Goal: Task Accomplishment & Management: Use online tool/utility

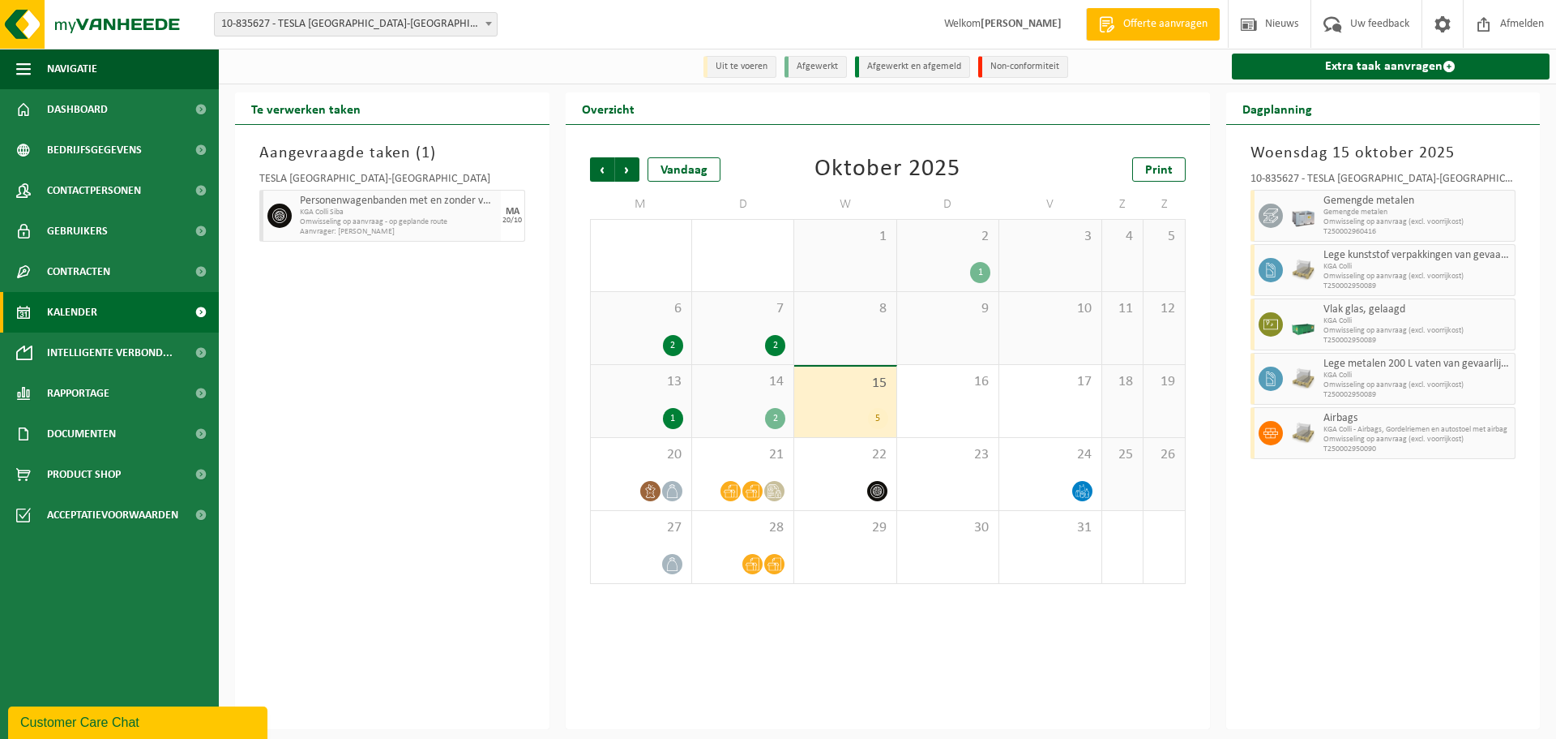
click at [857, 389] on span "15" at bounding box center [845, 384] width 85 height 18
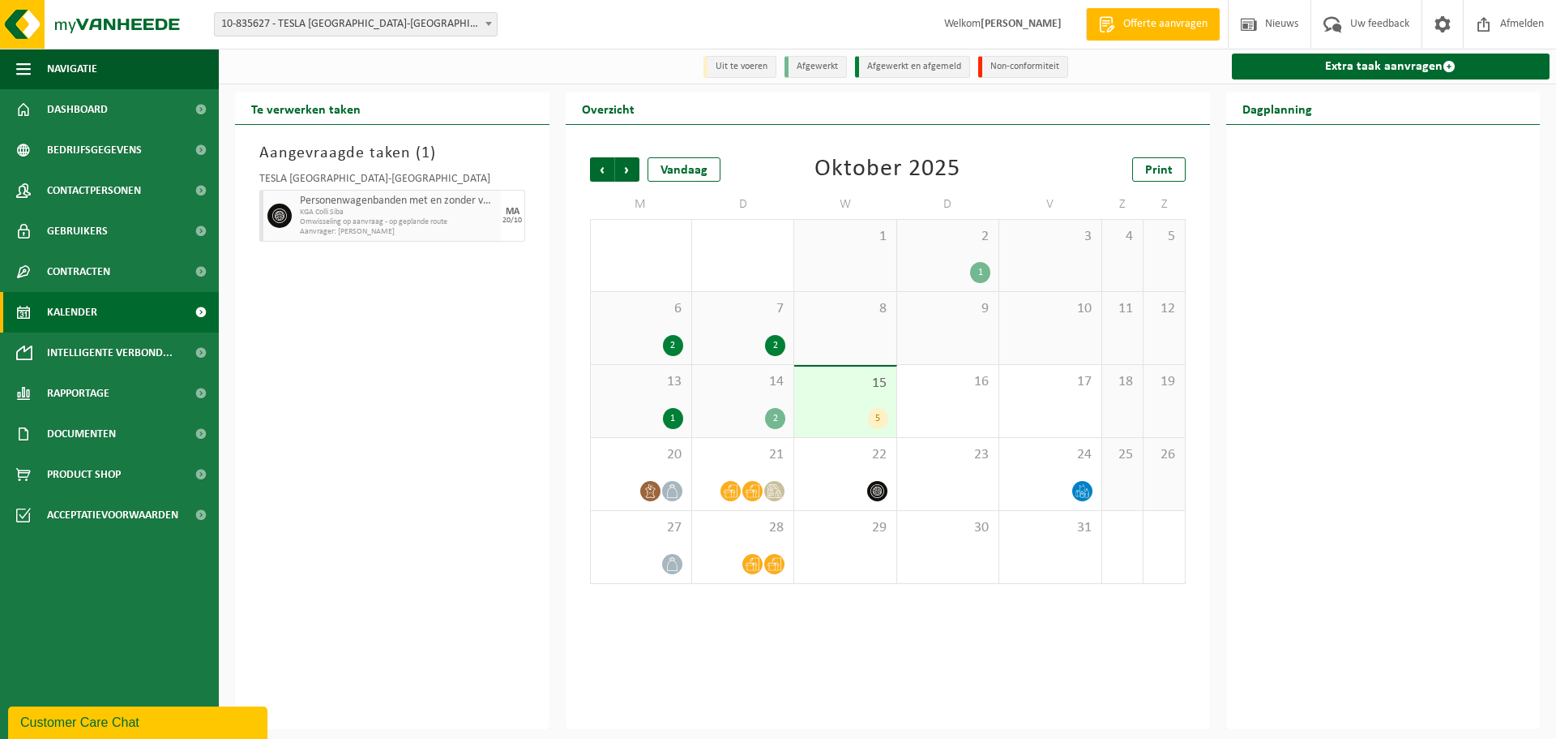
click at [857, 389] on span "15" at bounding box center [845, 384] width 85 height 18
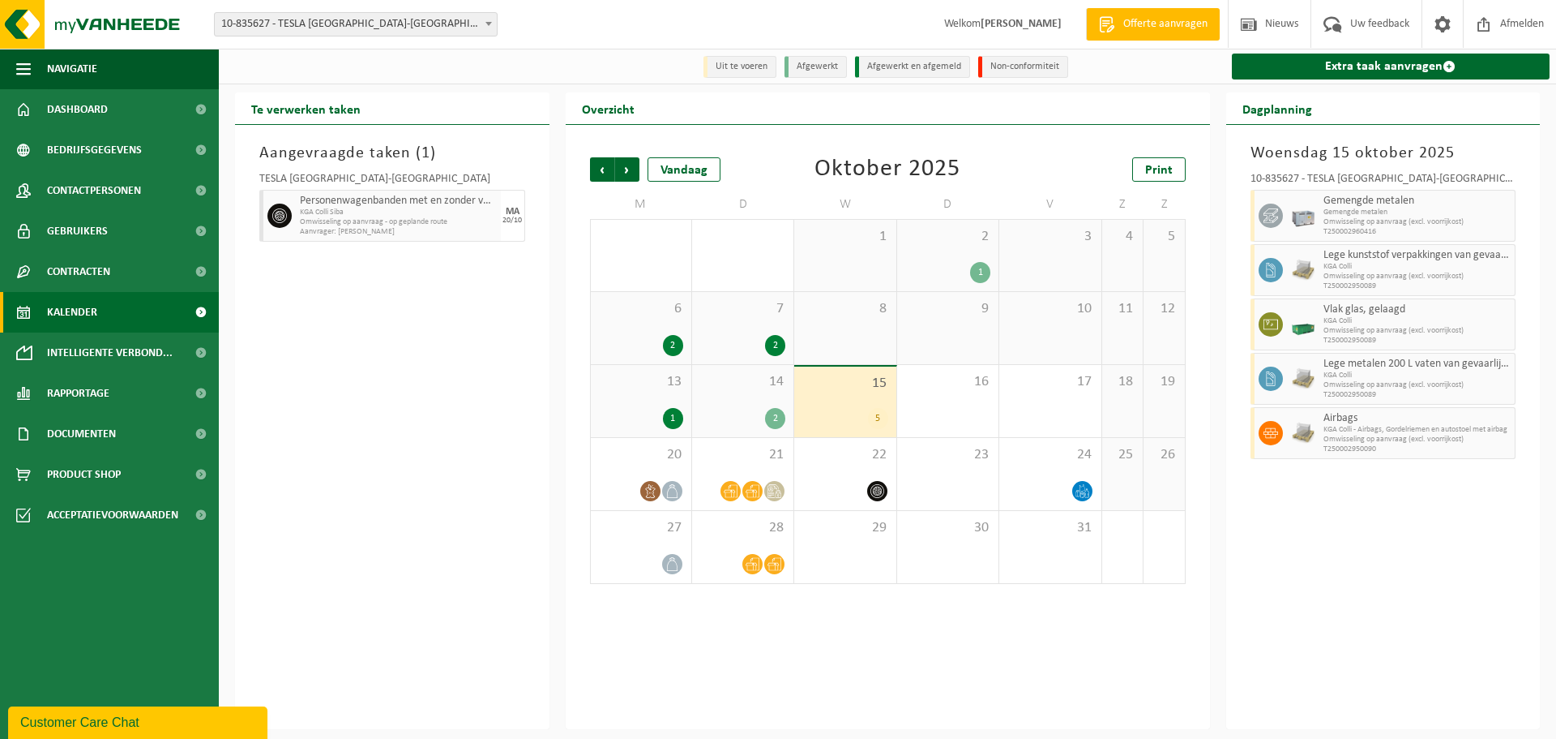
click at [738, 379] on span "14" at bounding box center [742, 382] width 85 height 18
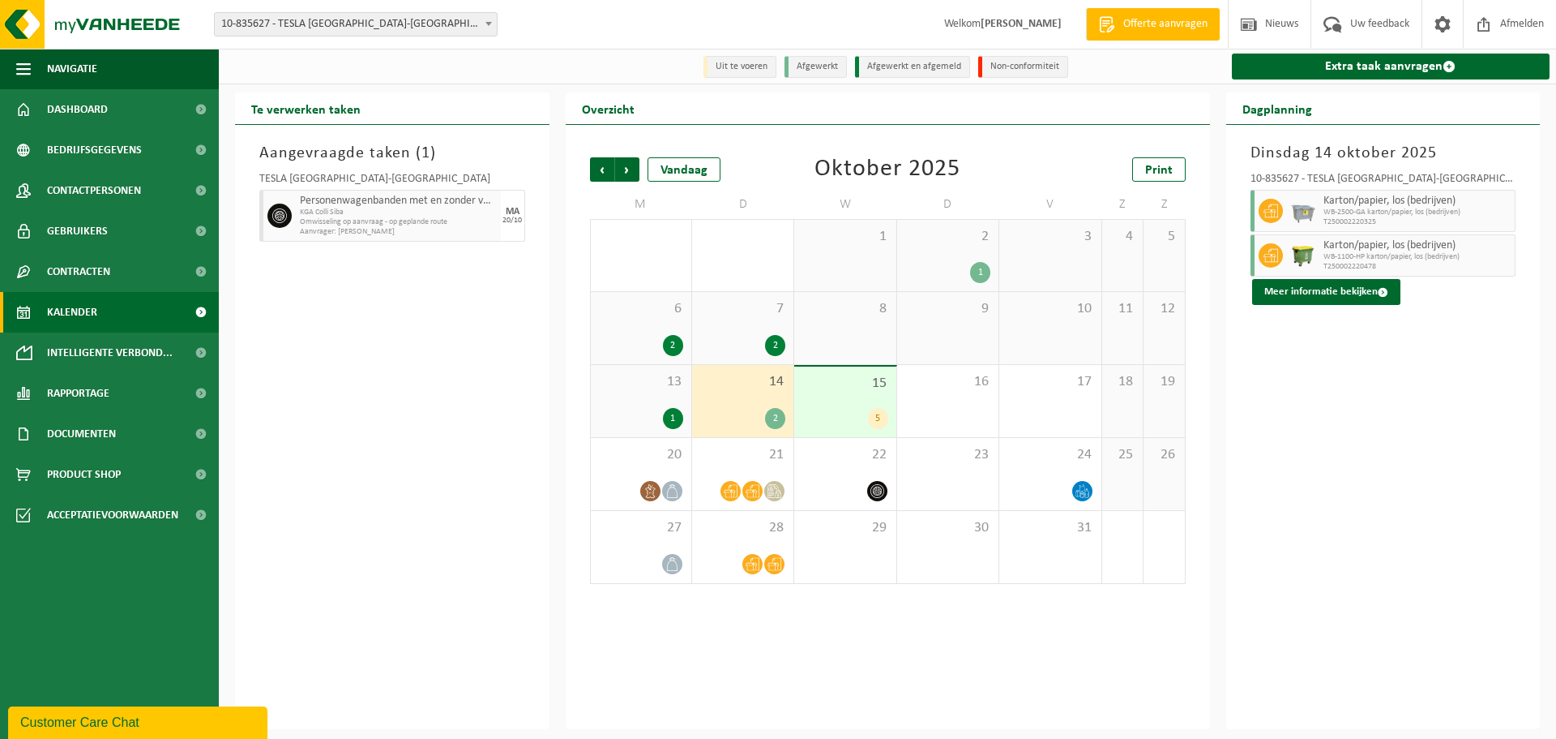
click at [849, 414] on div "5" at bounding box center [845, 418] width 85 height 21
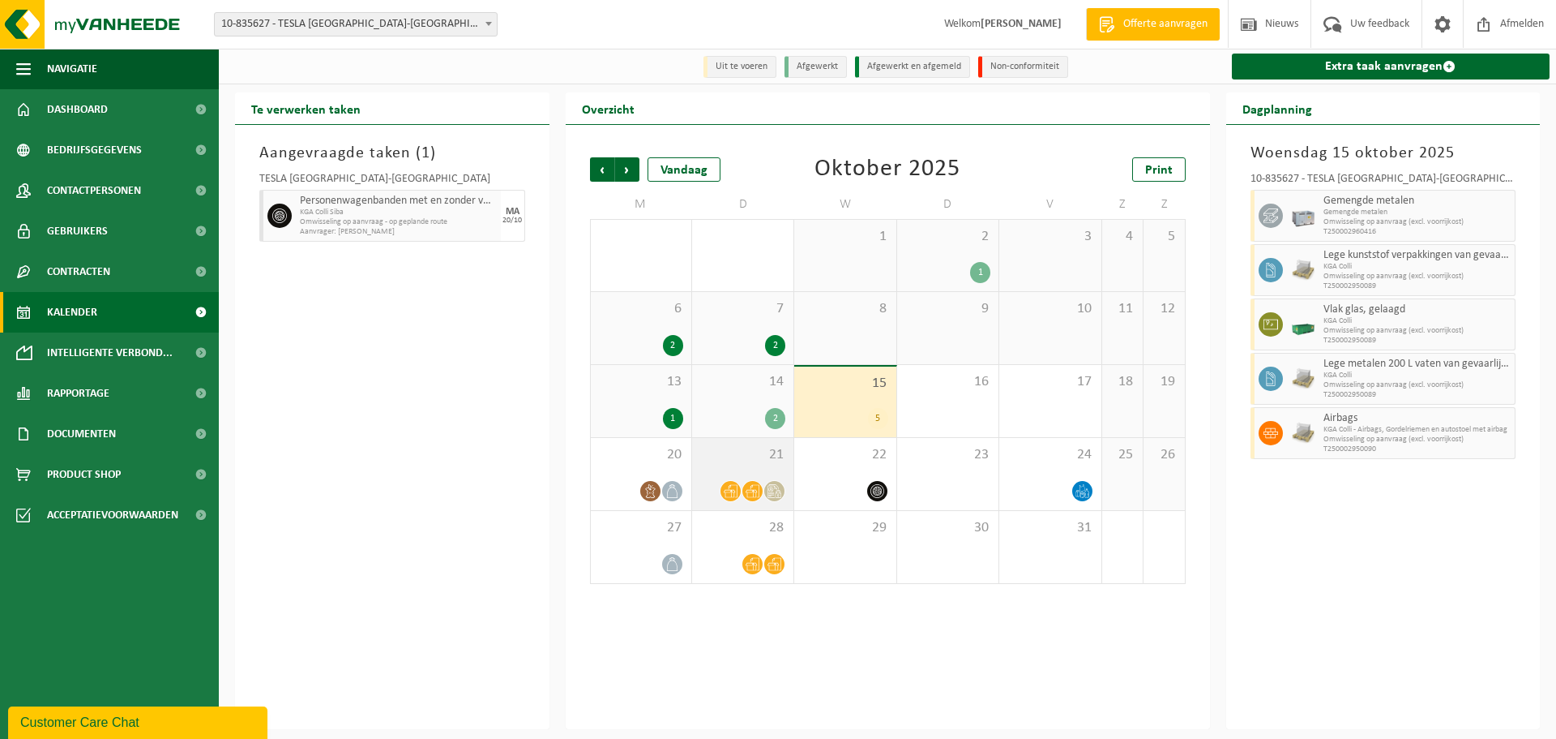
click at [730, 469] on div "21" at bounding box center [742, 474] width 101 height 72
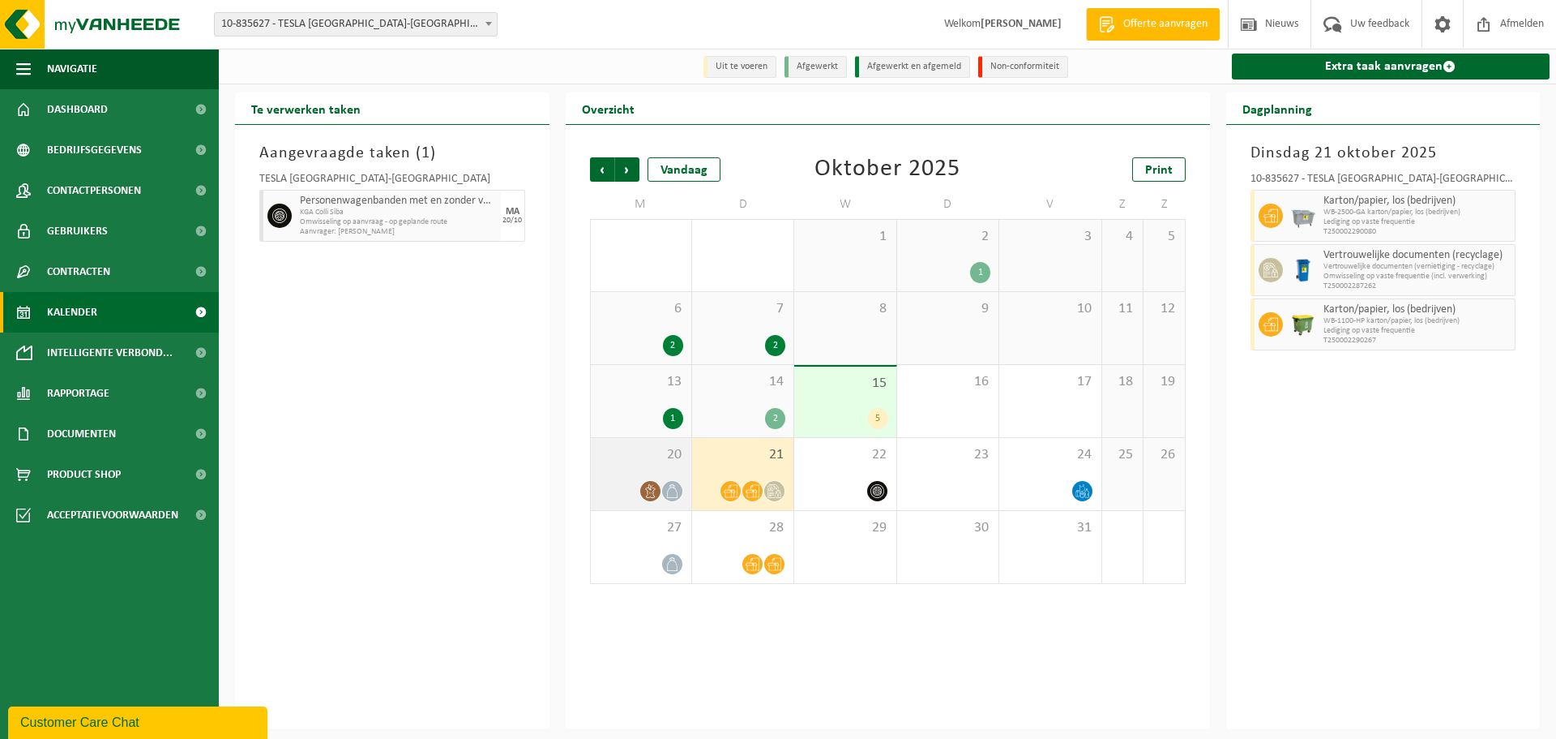
click at [653, 457] on span "20" at bounding box center [641, 455] width 84 height 18
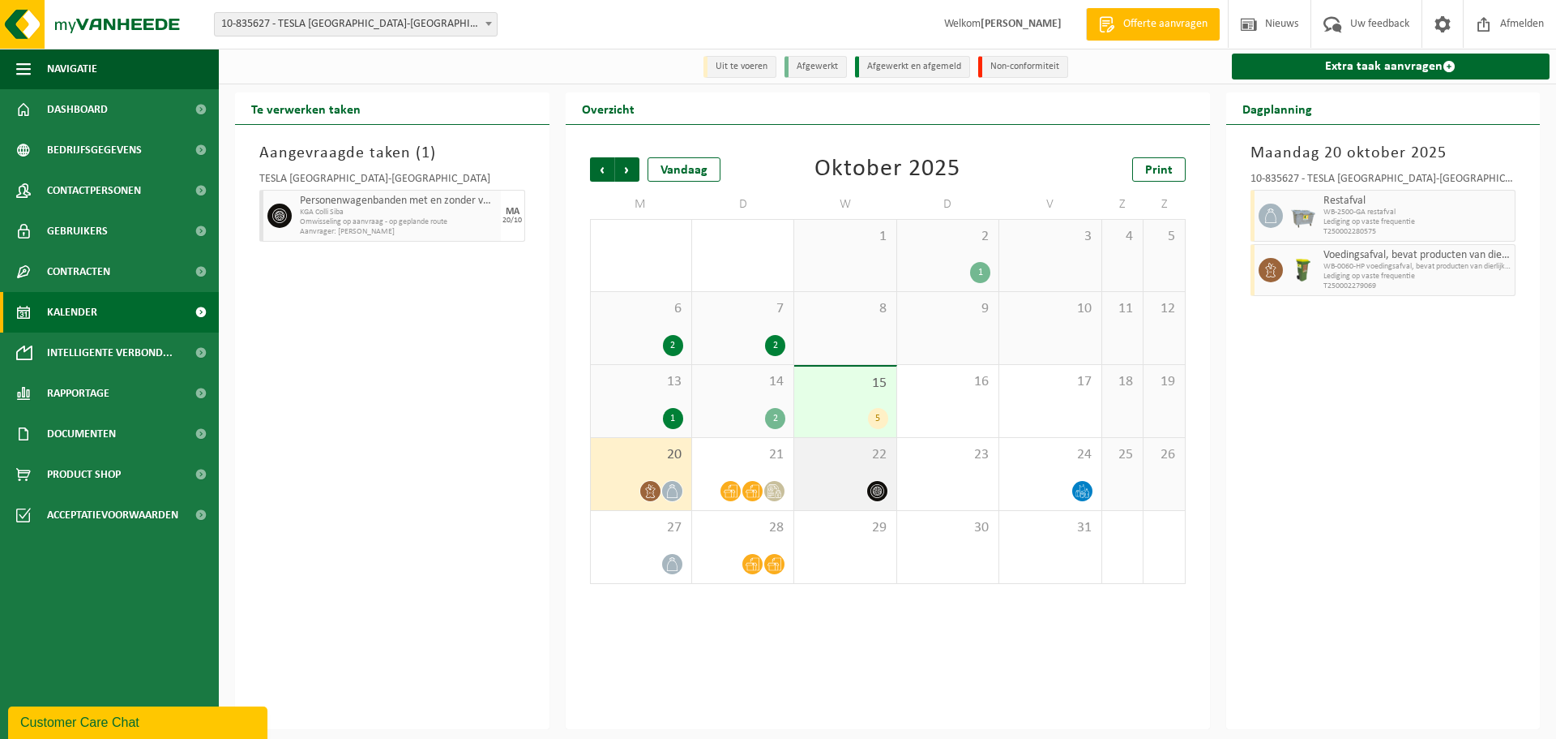
click at [858, 480] on div "22" at bounding box center [844, 474] width 101 height 72
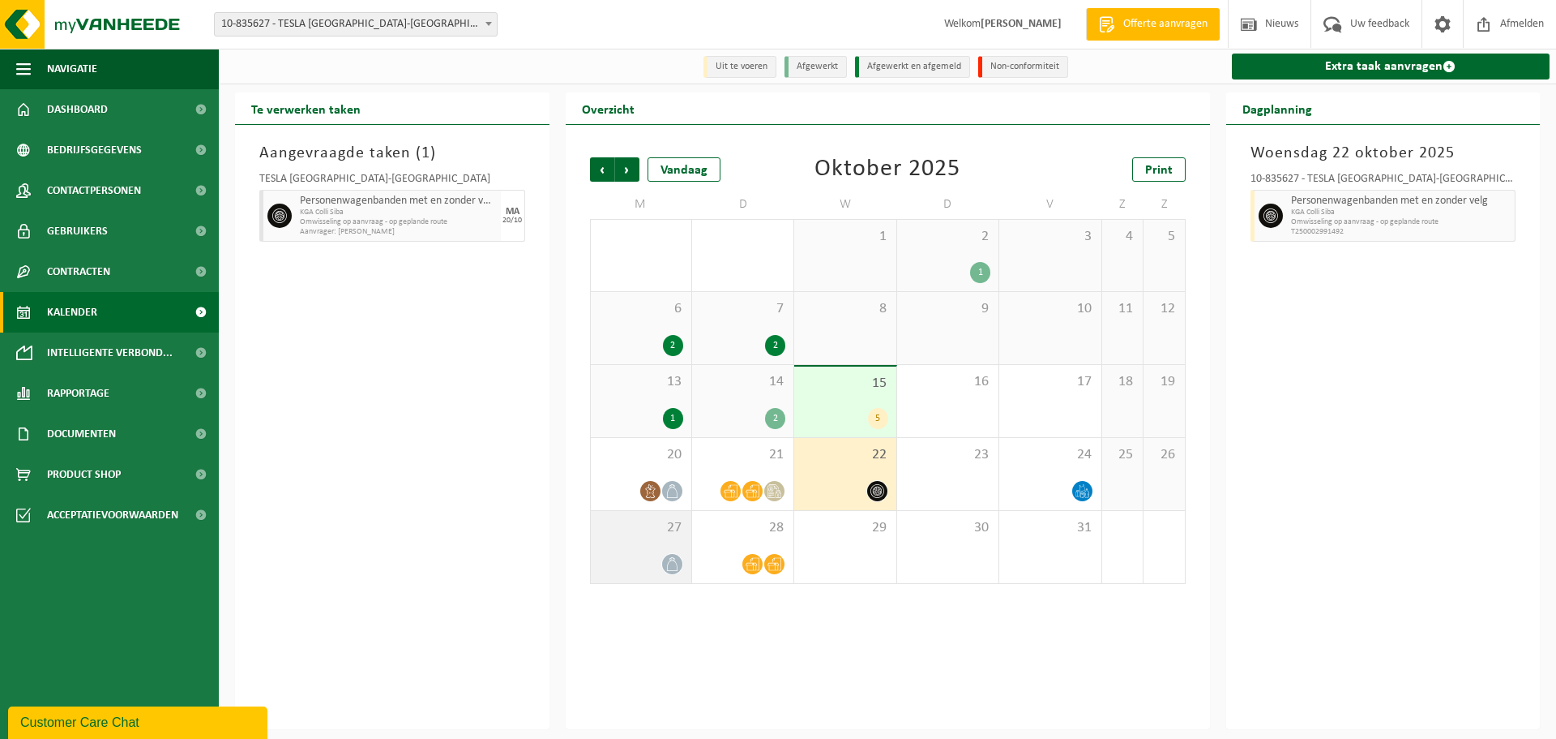
click at [638, 550] on div "27" at bounding box center [641, 547] width 101 height 72
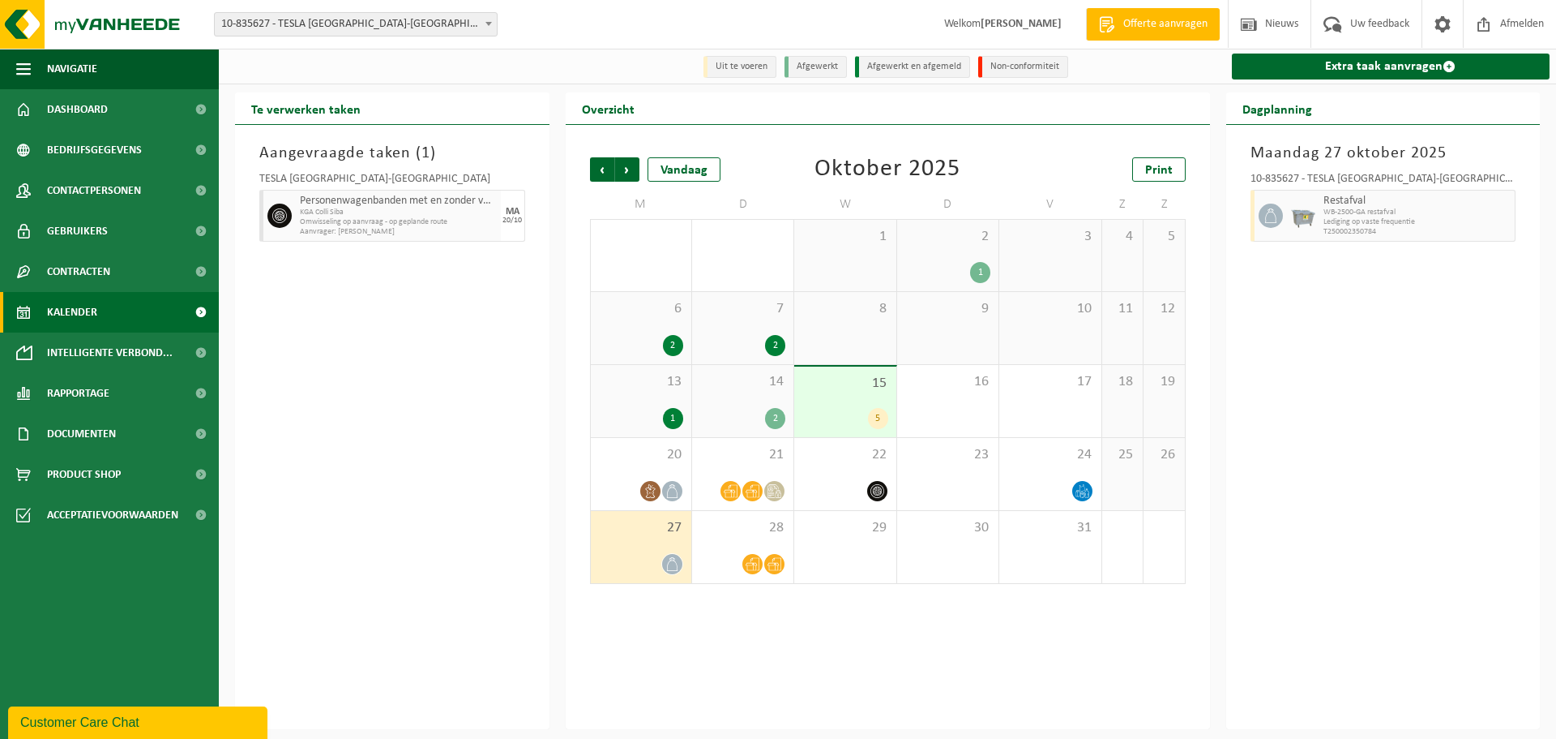
click at [756, 327] on div "7 2" at bounding box center [742, 328] width 101 height 72
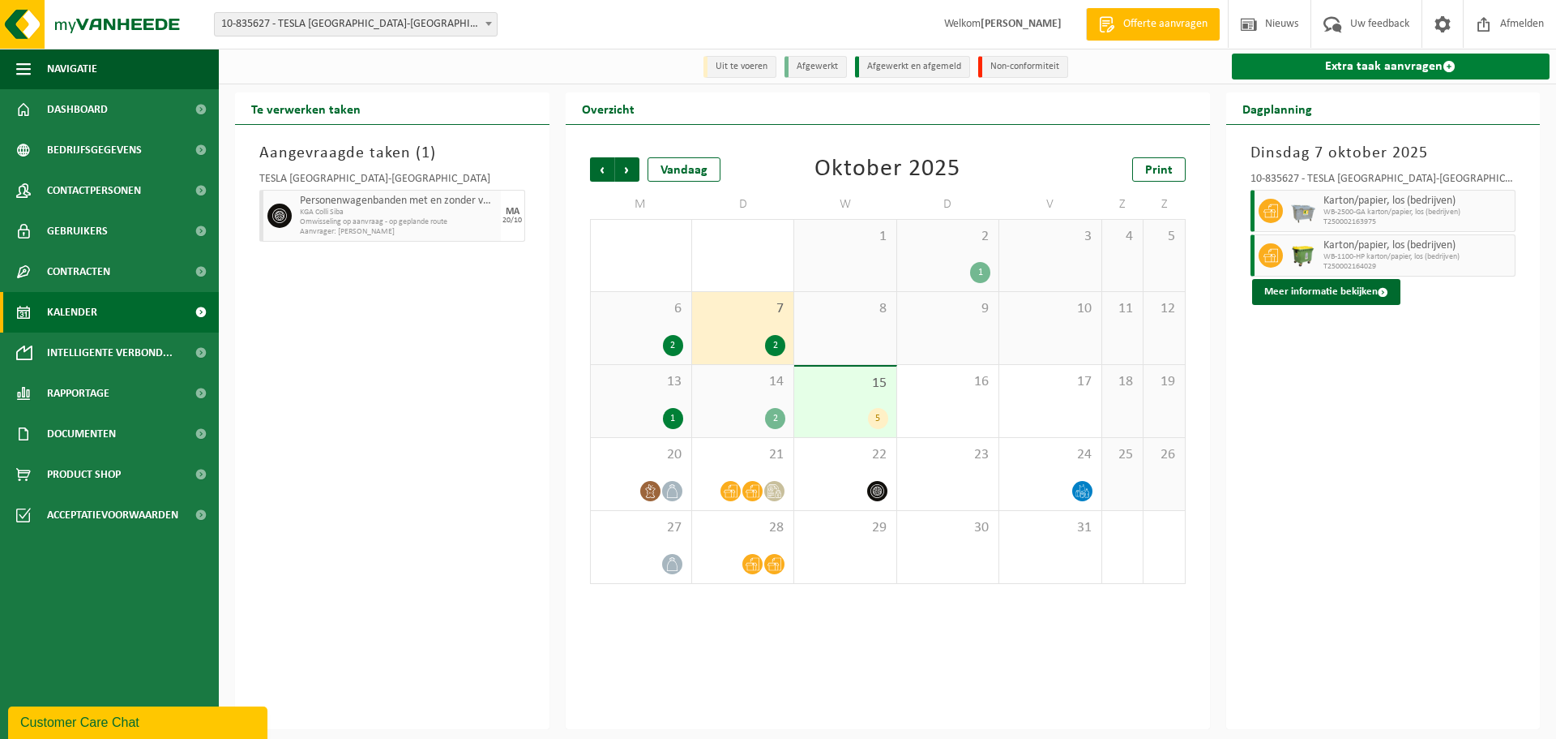
click at [1376, 64] on link "Extra taak aanvragen" at bounding box center [1391, 67] width 319 height 26
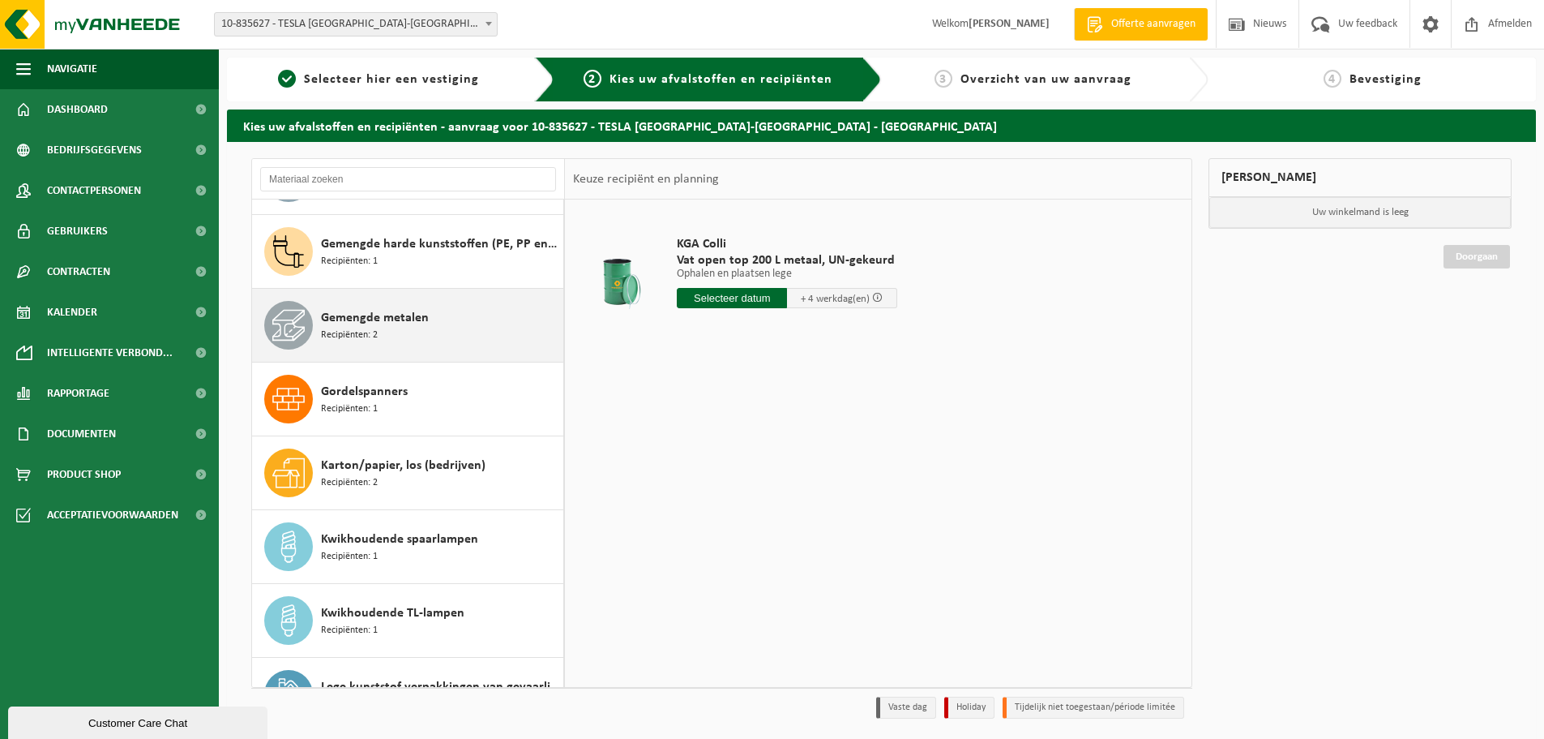
scroll to position [567, 0]
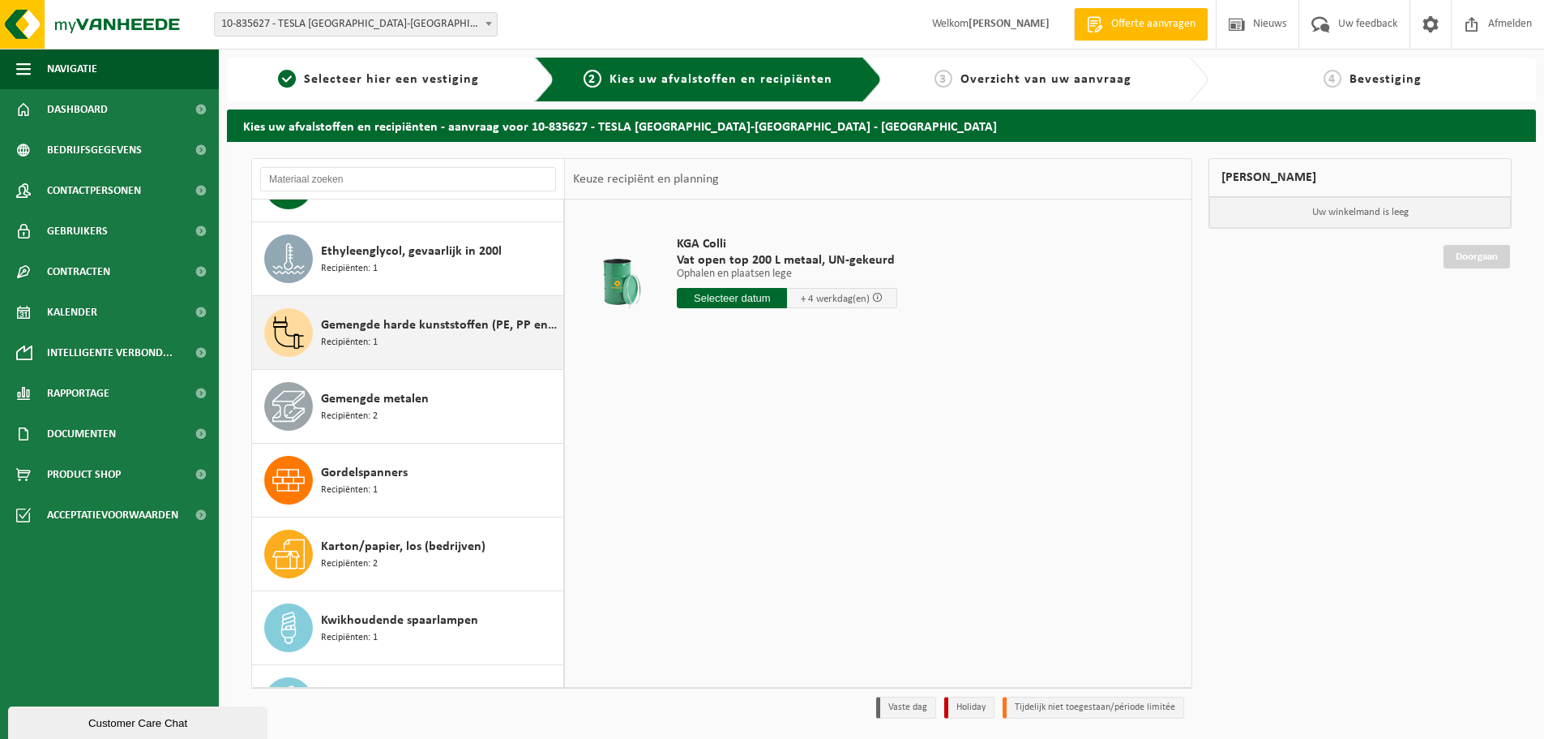
click at [400, 328] on span "Gemengde harde kunststoffen (PE, PP en PVC), recycleerbaar (industrieel)" at bounding box center [440, 324] width 238 height 19
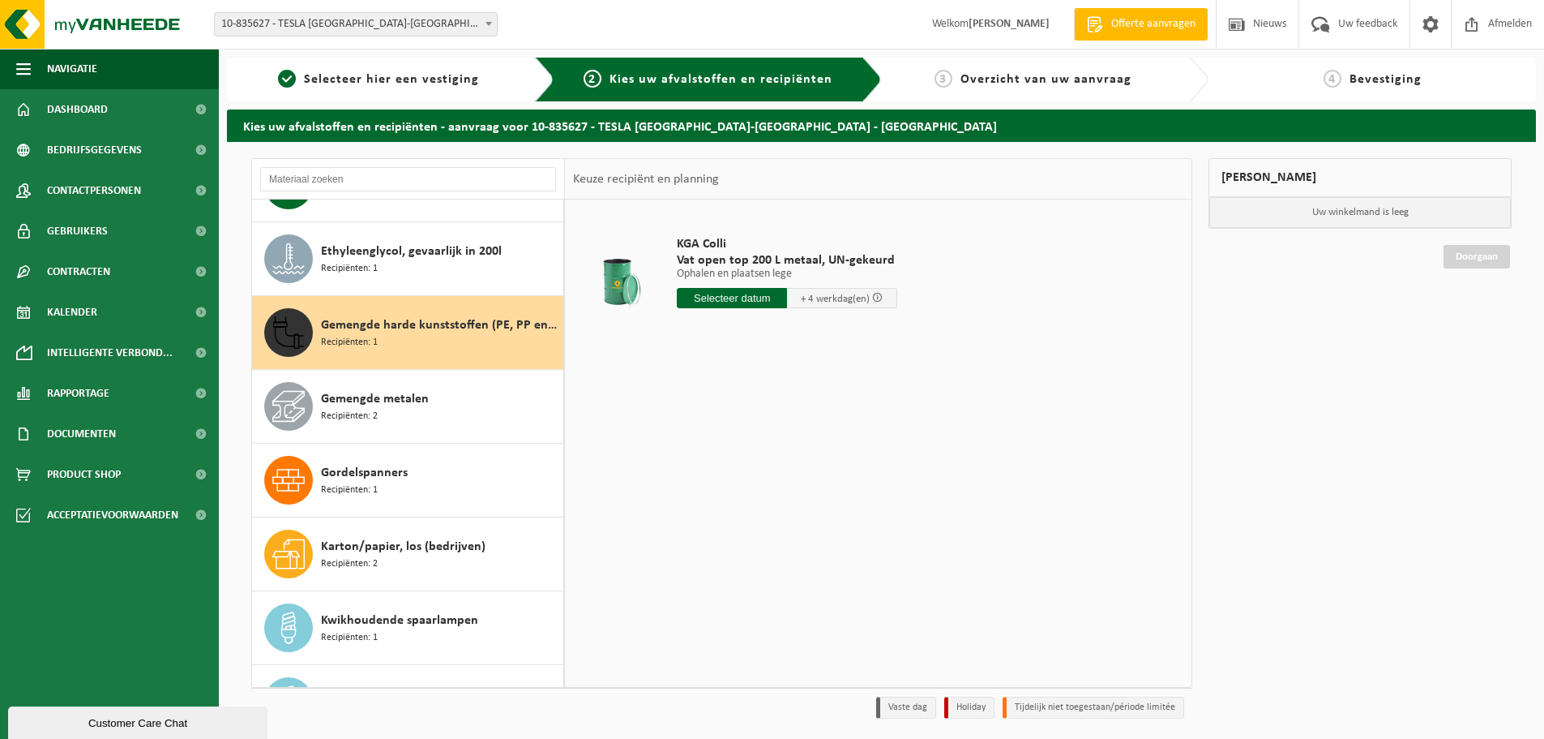
scroll to position [664, 0]
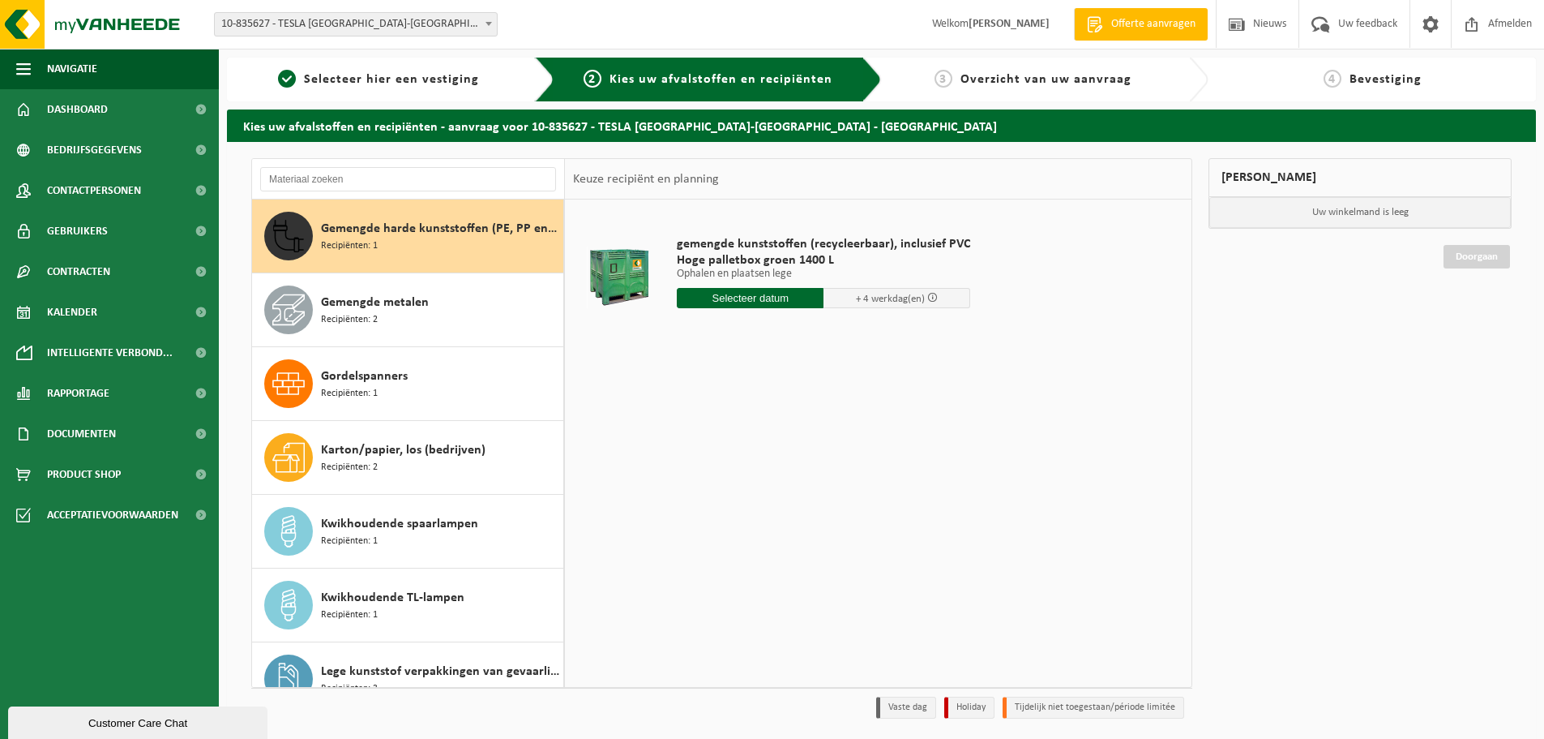
click at [774, 295] on input "text" at bounding box center [750, 298] width 147 height 20
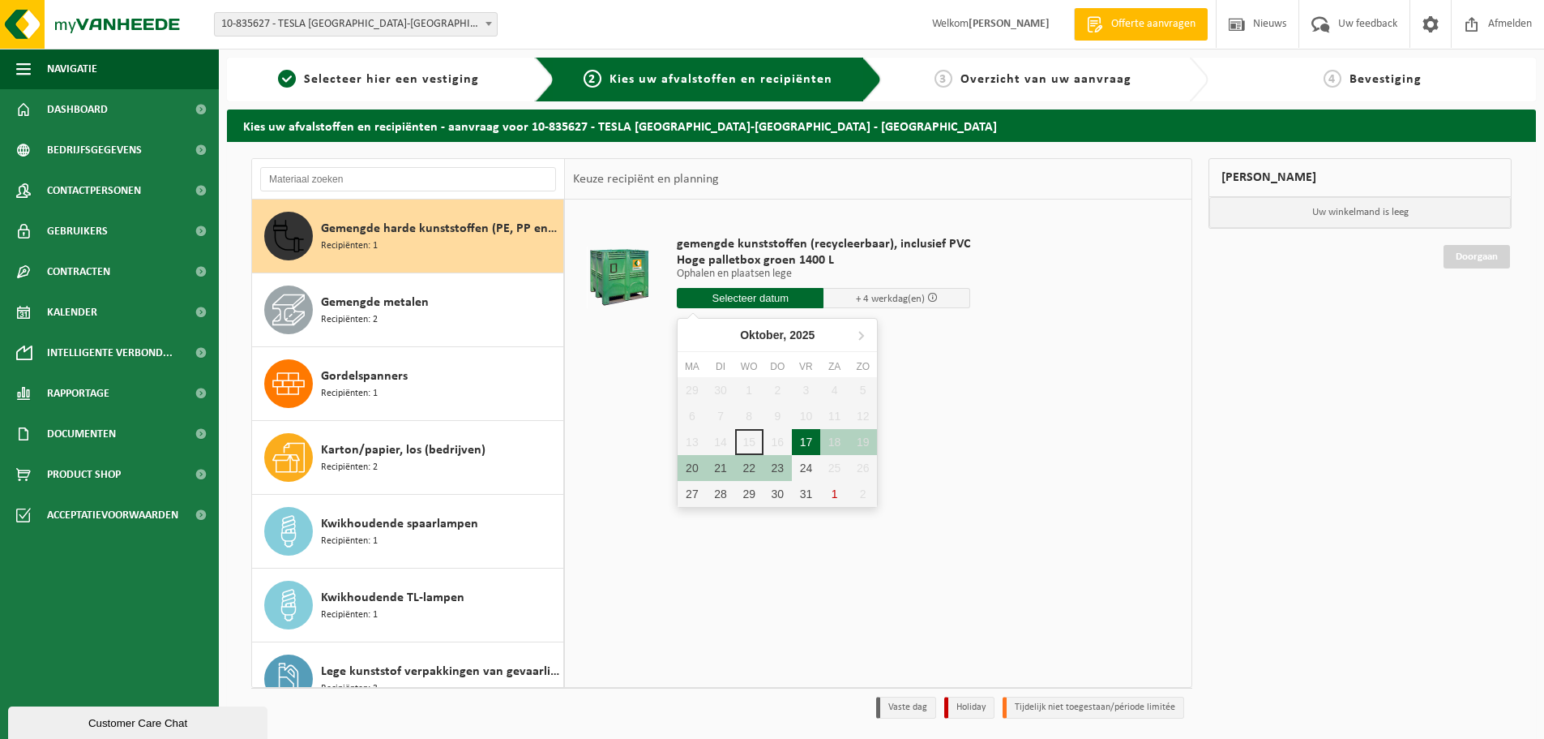
click at [799, 438] on div "17" at bounding box center [806, 442] width 28 height 26
type input "Van 2025-10-17"
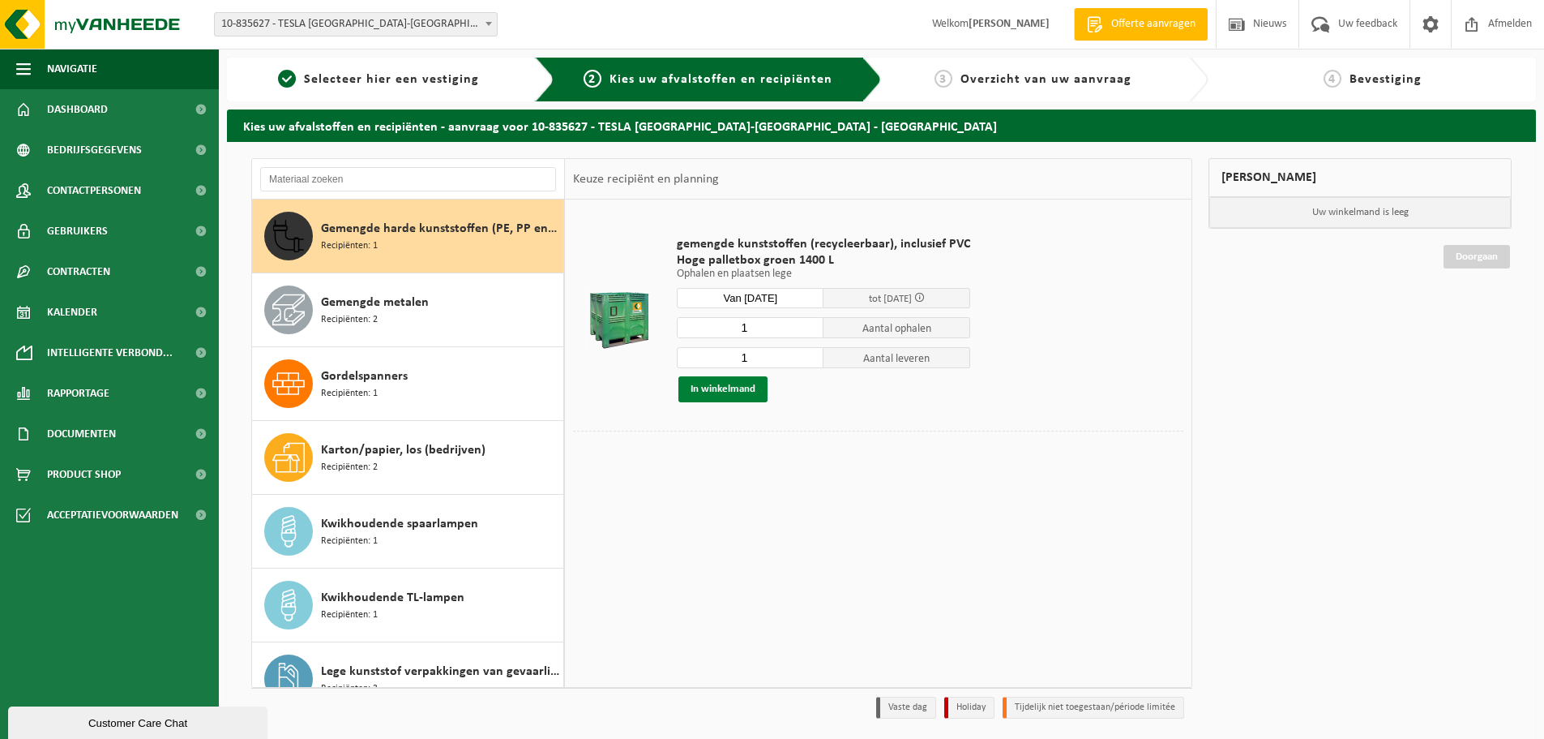
click at [745, 389] on button "In winkelmand" at bounding box center [723, 389] width 89 height 26
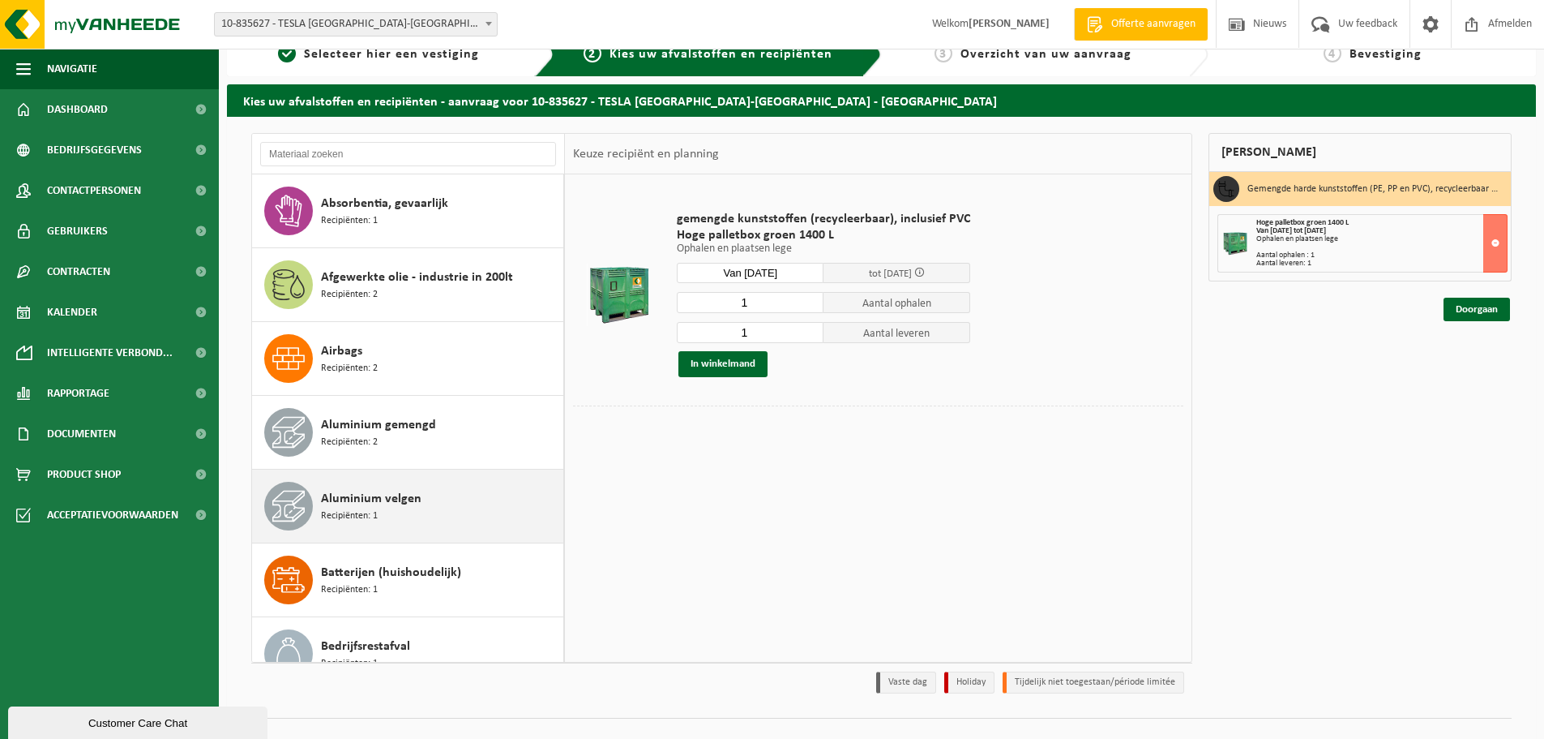
scroll to position [0, 0]
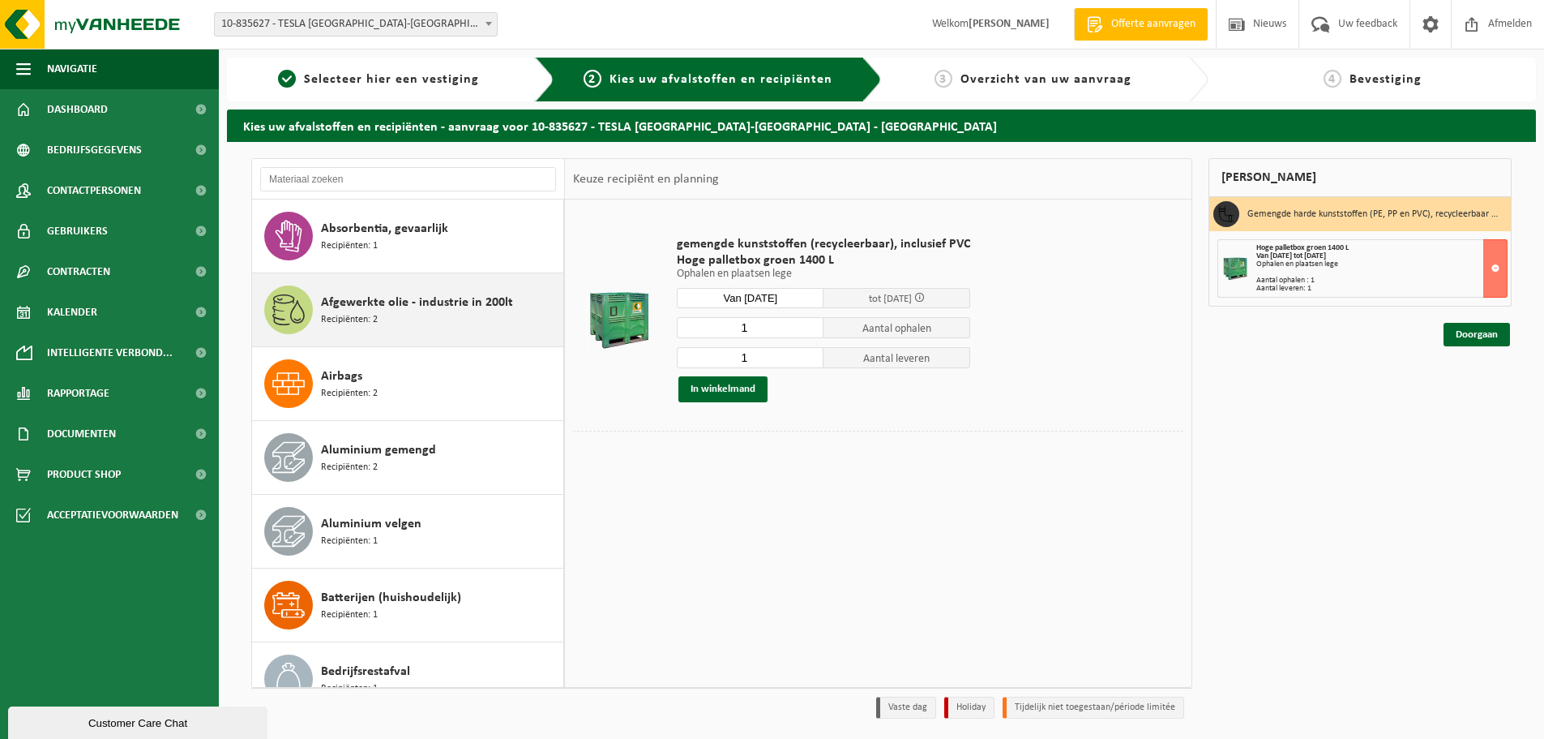
click at [440, 305] on span "Afgewerkte olie - industrie in 200lt" at bounding box center [417, 302] width 192 height 19
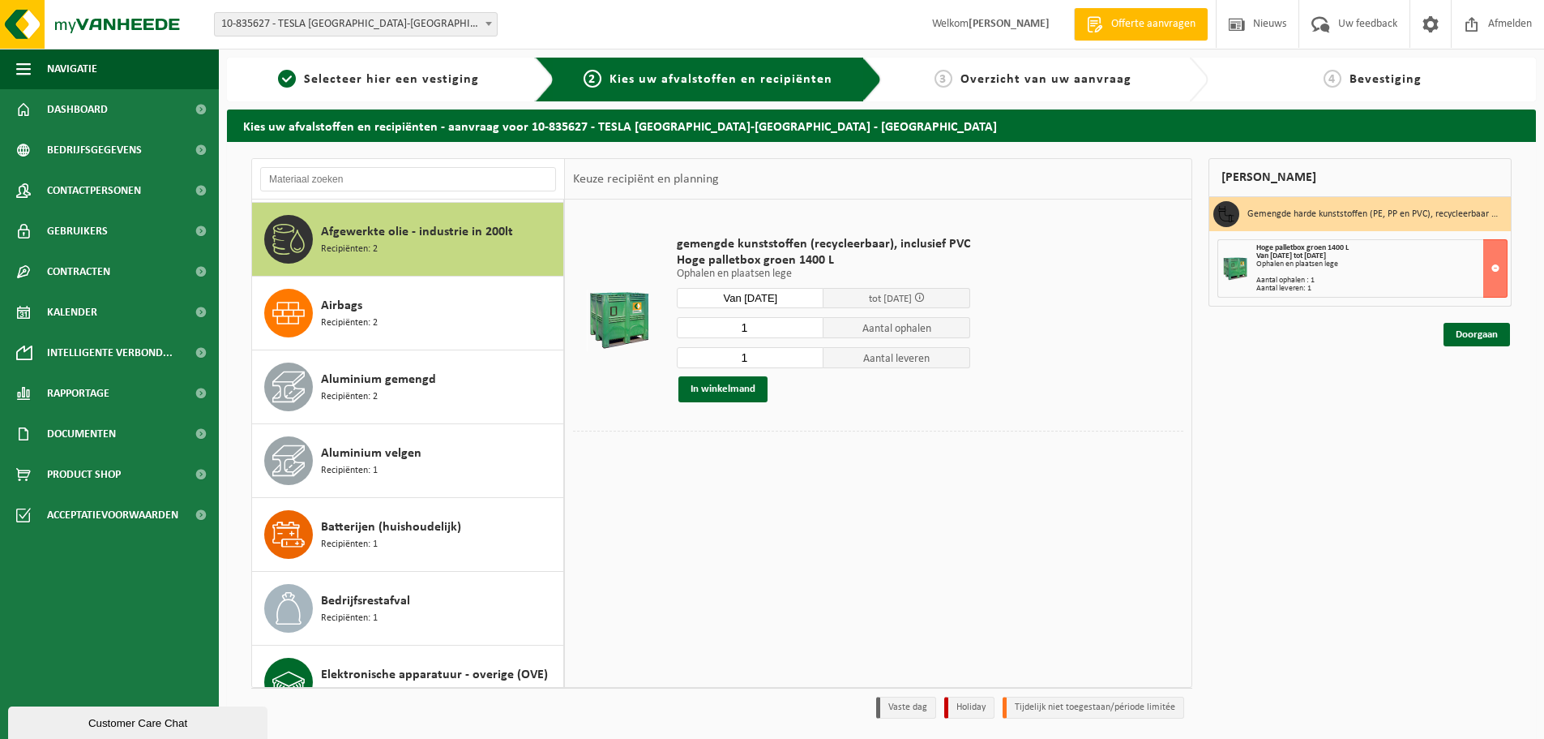
scroll to position [74, 0]
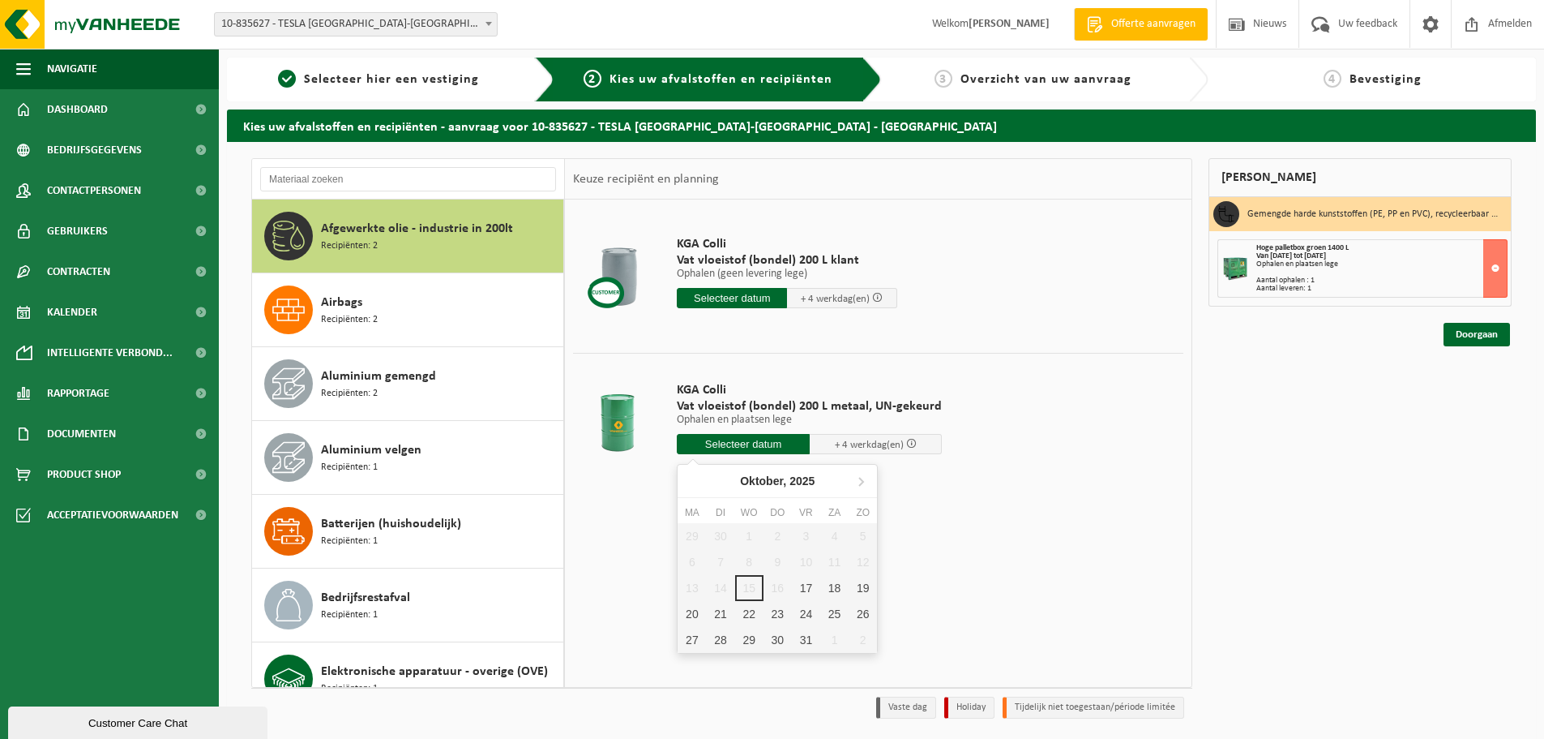
click at [747, 449] on input "text" at bounding box center [743, 444] width 133 height 20
click at [806, 580] on div "17" at bounding box center [806, 588] width 28 height 26
type input "Van 2025-10-17"
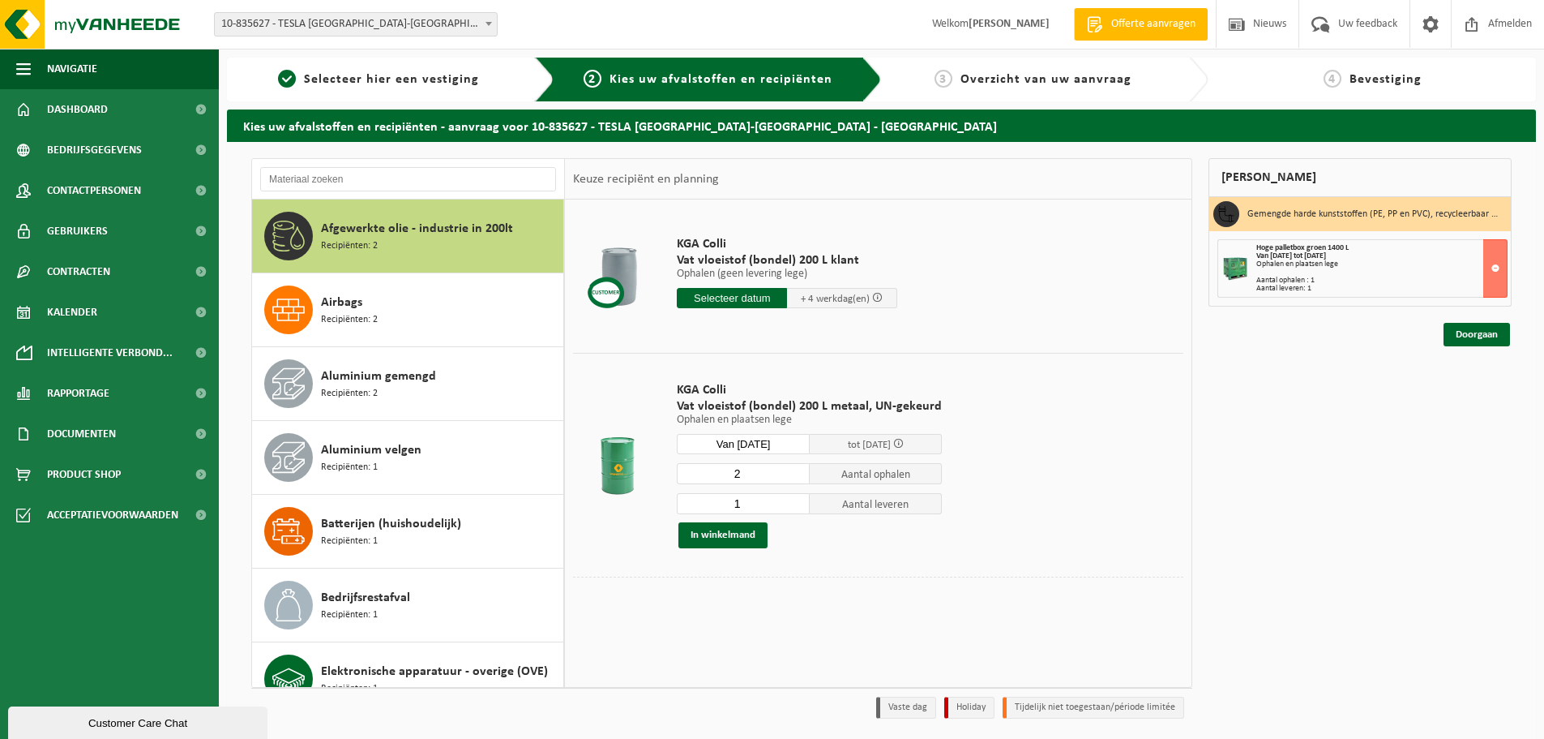
click at [795, 469] on input "2" at bounding box center [743, 473] width 133 height 21
click at [795, 469] on input "3" at bounding box center [743, 473] width 133 height 21
type input "4"
click at [795, 469] on input "4" at bounding box center [743, 473] width 133 height 21
click at [795, 507] on input "0" at bounding box center [743, 503] width 133 height 21
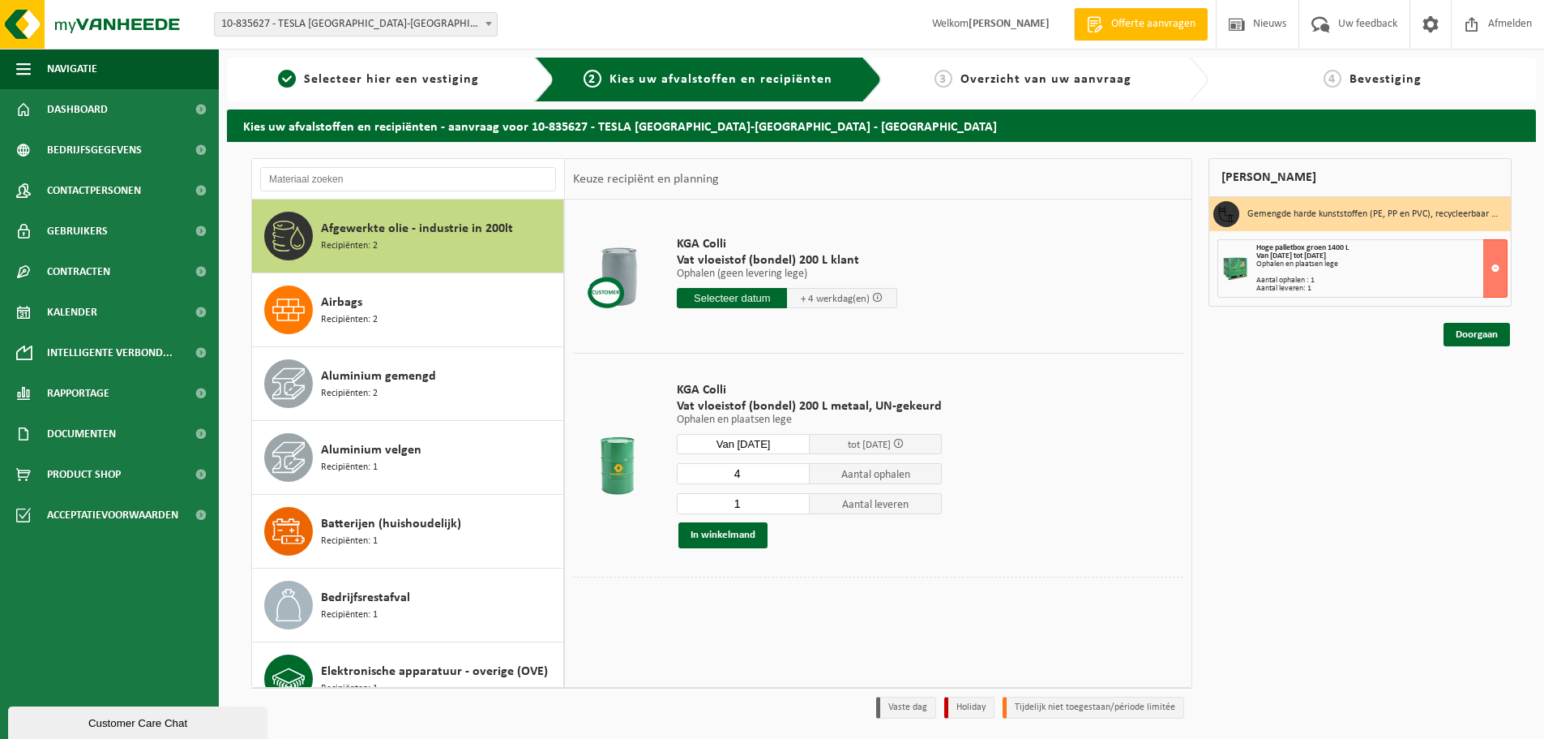
click at [794, 499] on input "1" at bounding box center [743, 503] width 133 height 21
type input "2"
click at [794, 499] on input "2" at bounding box center [743, 503] width 133 height 21
click at [738, 537] on button "In winkelmand" at bounding box center [723, 535] width 89 height 26
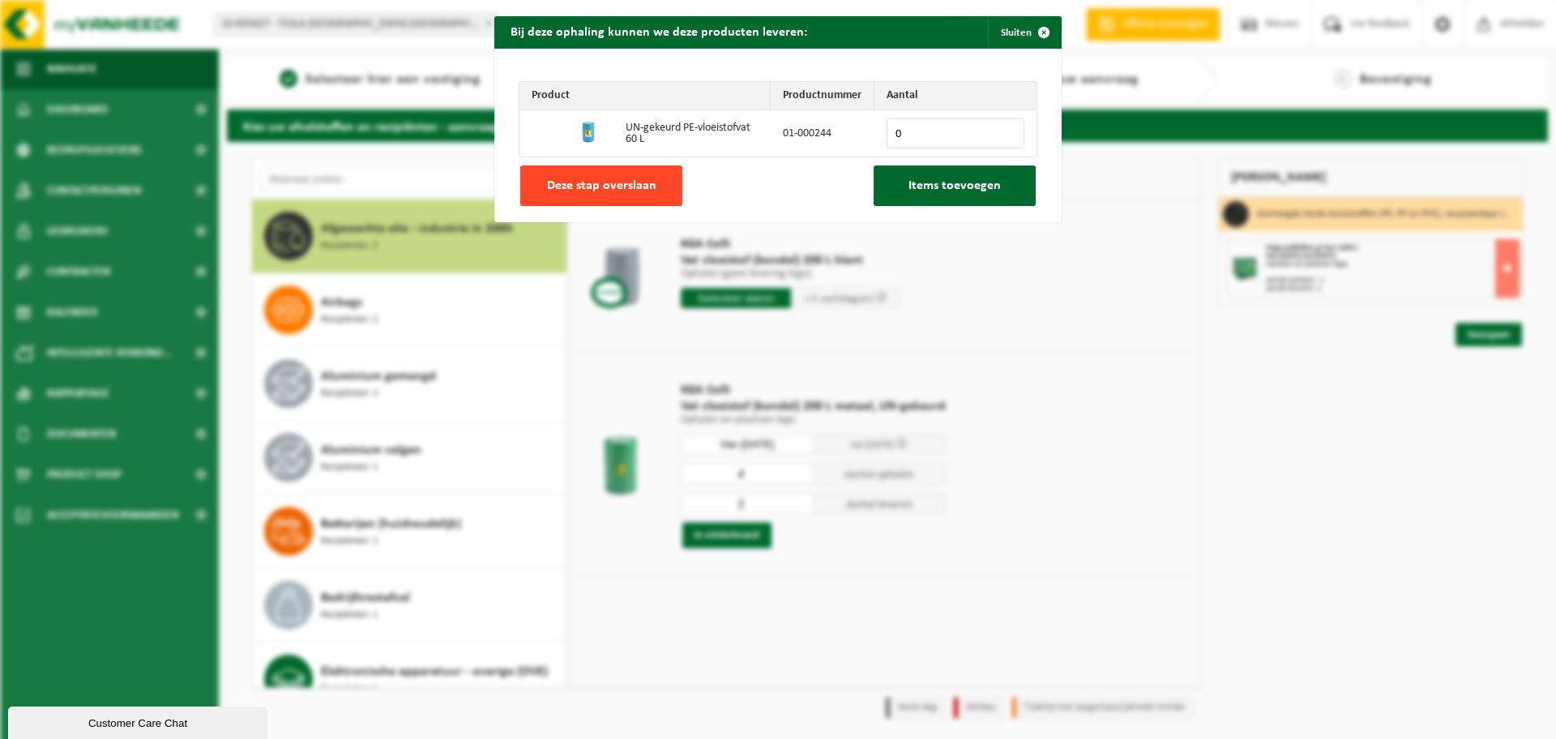
click at [649, 189] on button "Deze stap overslaan" at bounding box center [601, 185] width 162 height 41
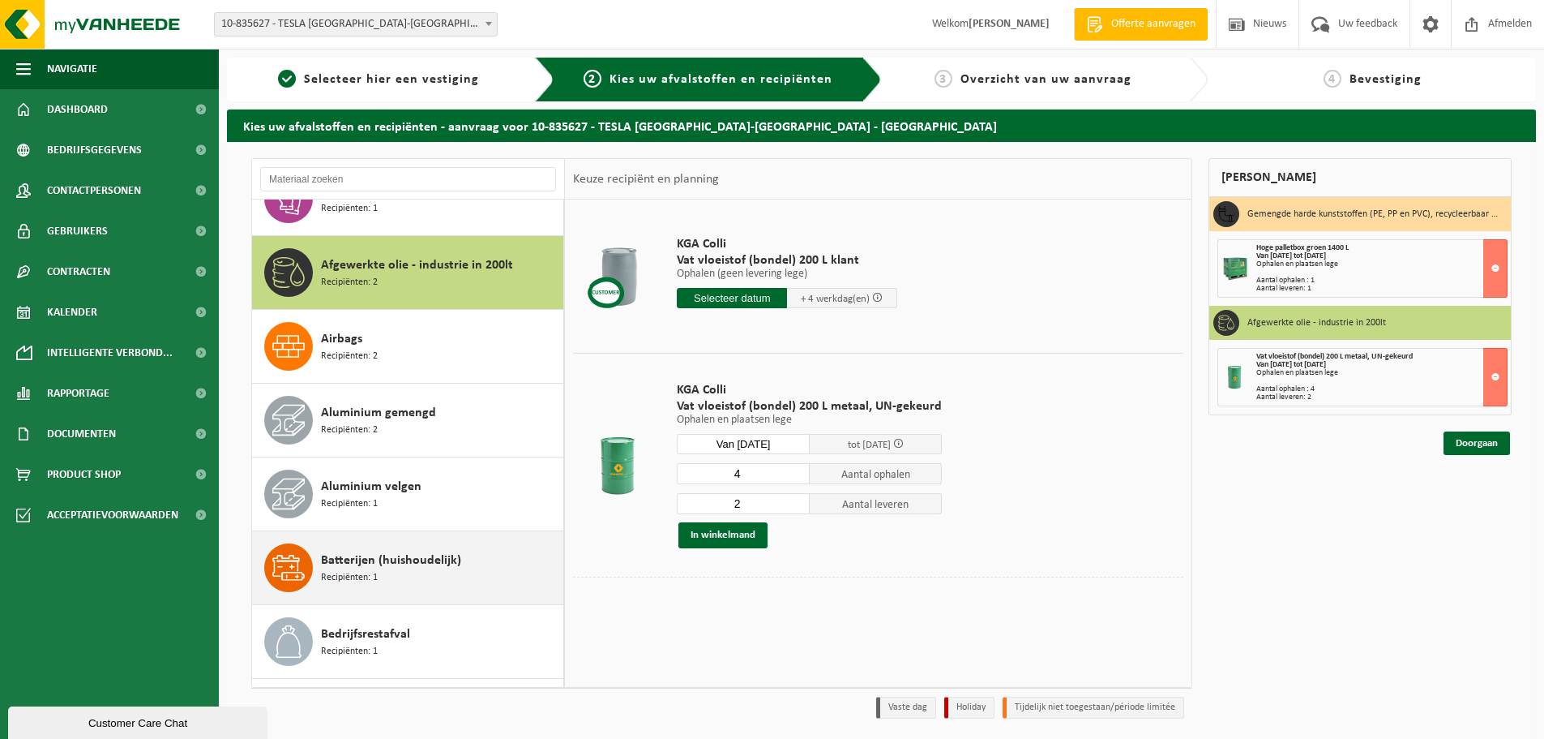
scroll to position [0, 0]
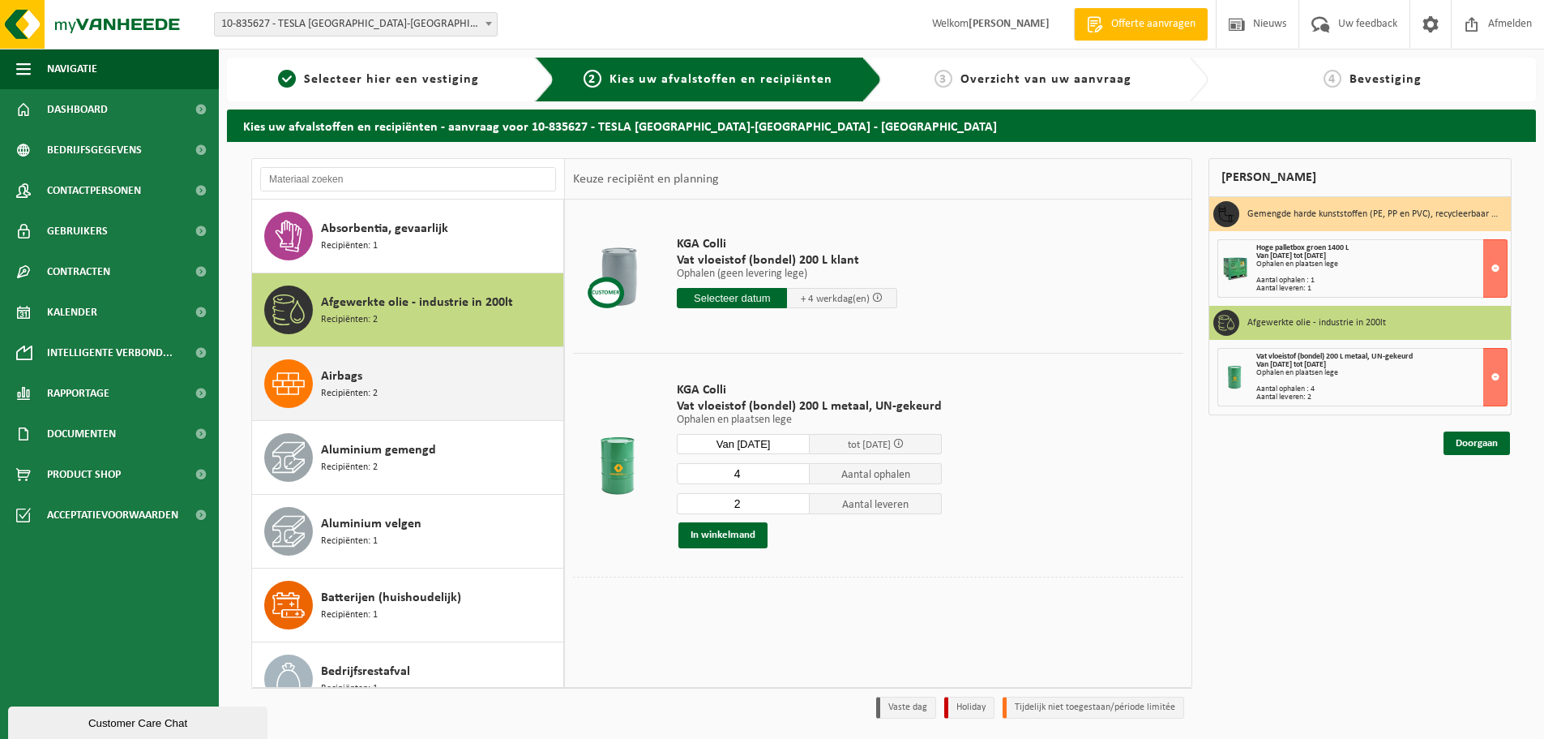
click at [410, 396] on div "Airbags Recipiënten: 2" at bounding box center [440, 383] width 238 height 49
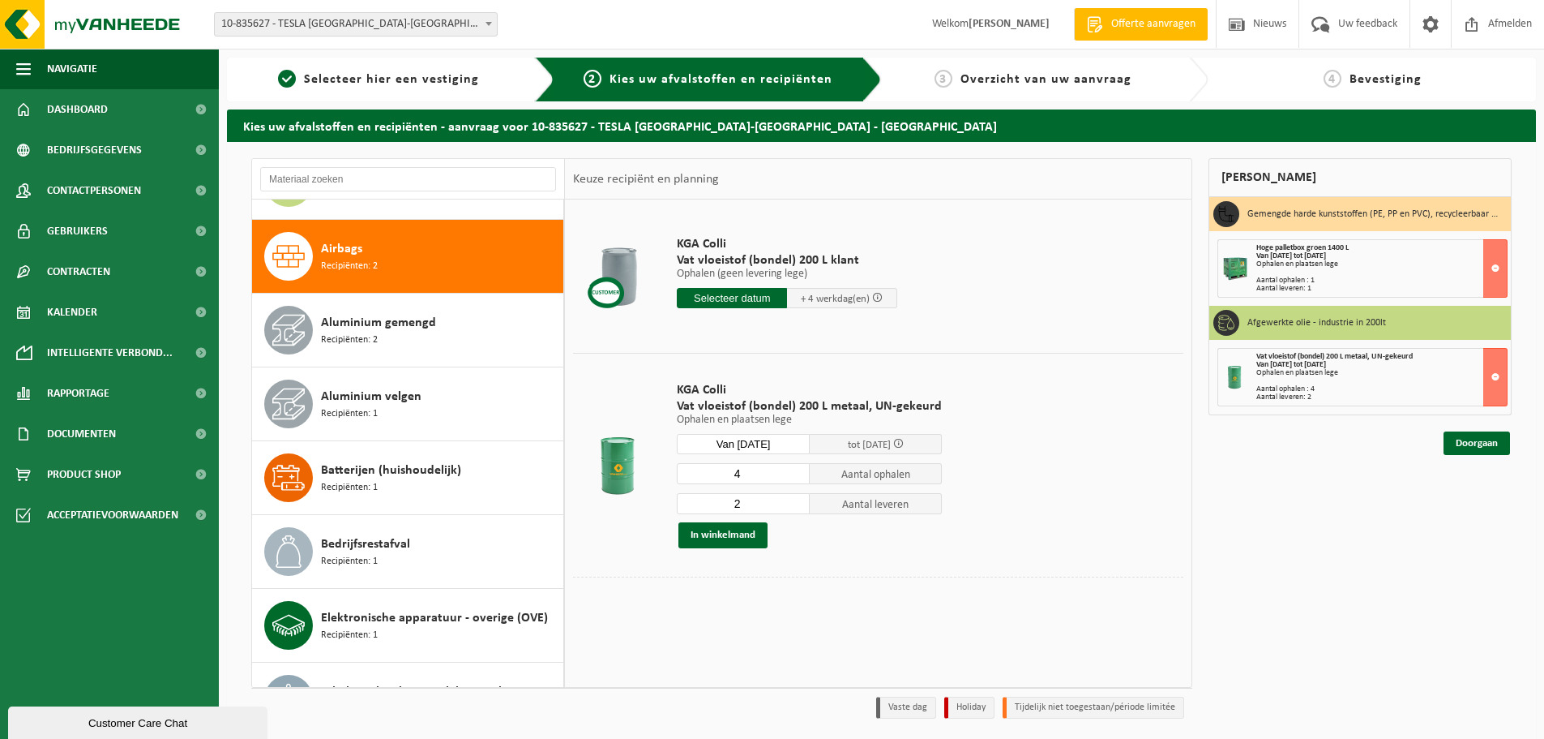
scroll to position [148, 0]
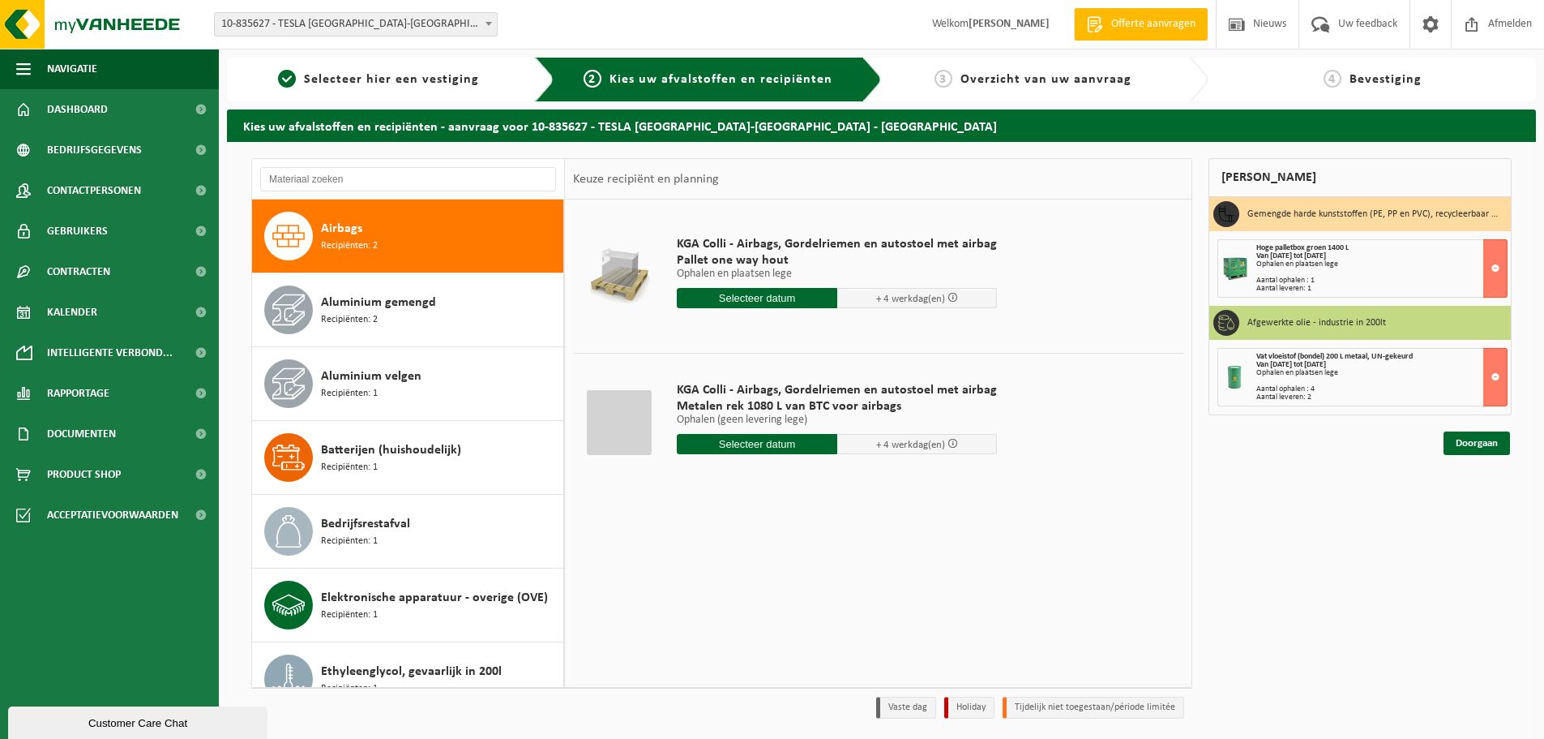
click at [1079, 521] on div "KGA Colli - Airbags, Gordelriemen en autostoel met airbag Pallet one way hout O…" at bounding box center [878, 442] width 627 height 486
click at [805, 300] on input "text" at bounding box center [757, 298] width 161 height 20
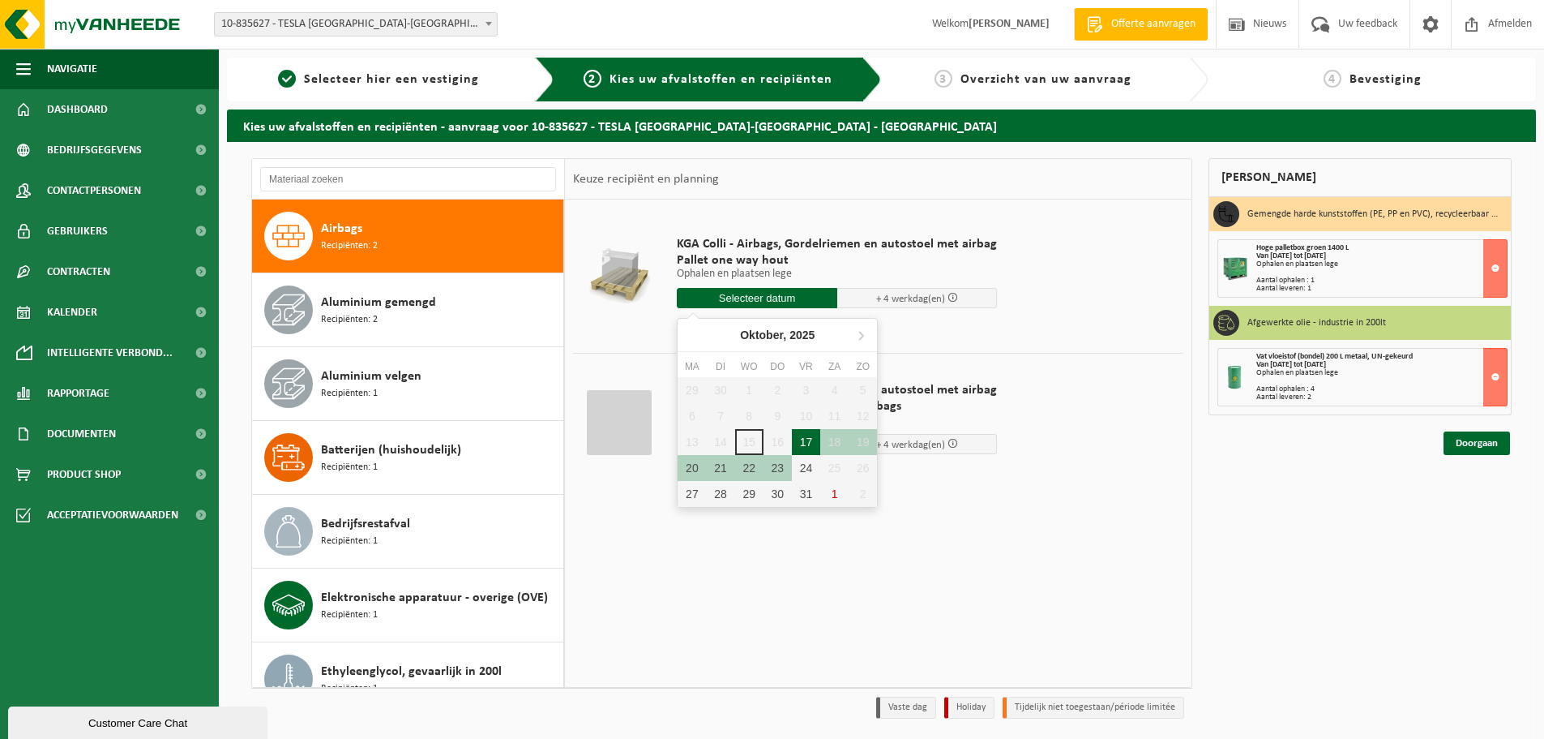
click at [814, 447] on div "17" at bounding box center [806, 442] width 28 height 26
type input "Van 2025-10-17"
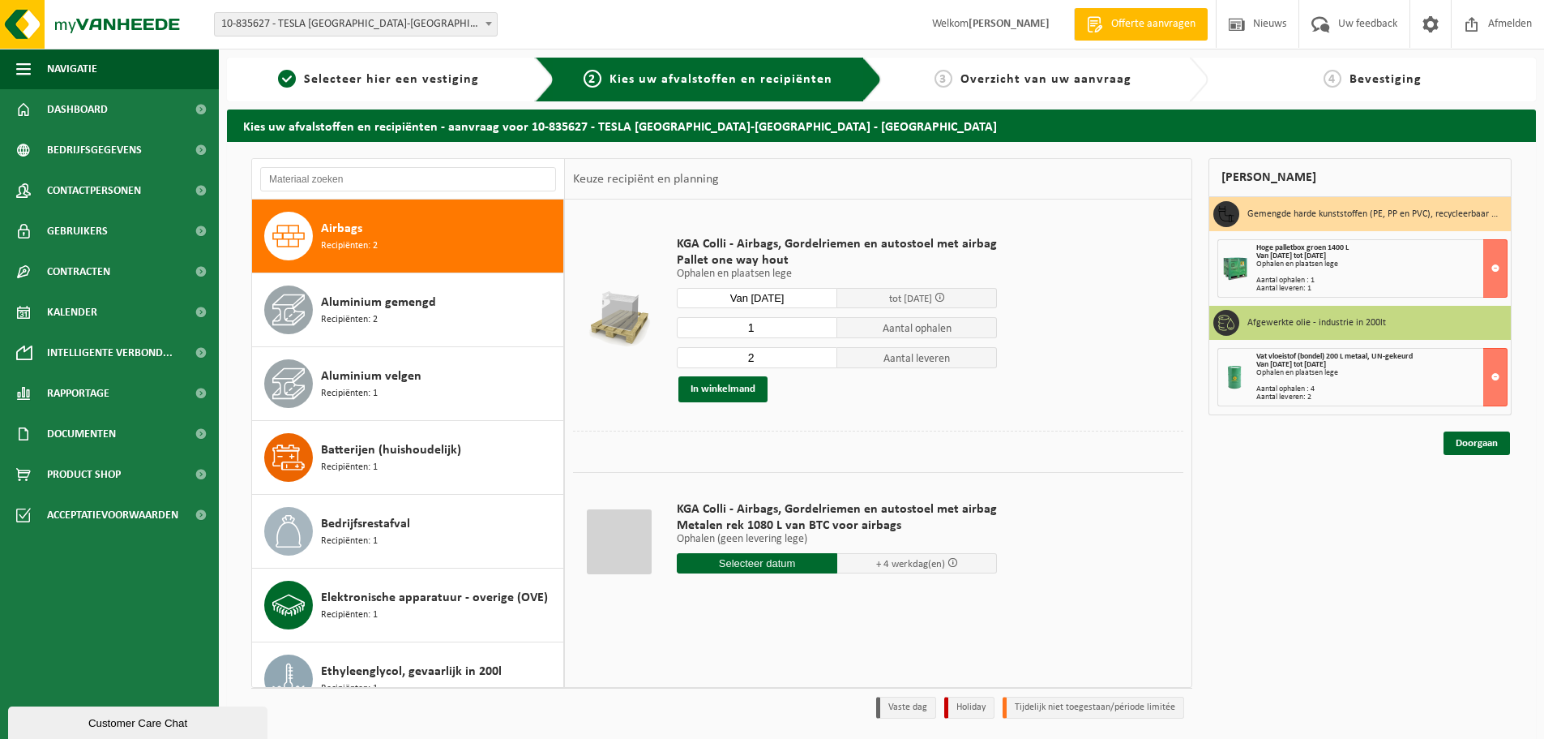
type input "1"
click at [824, 332] on input "1" at bounding box center [757, 327] width 161 height 21
click at [820, 361] on input "1" at bounding box center [757, 357] width 161 height 21
type input "0"
click at [820, 361] on input "0" at bounding box center [757, 357] width 161 height 21
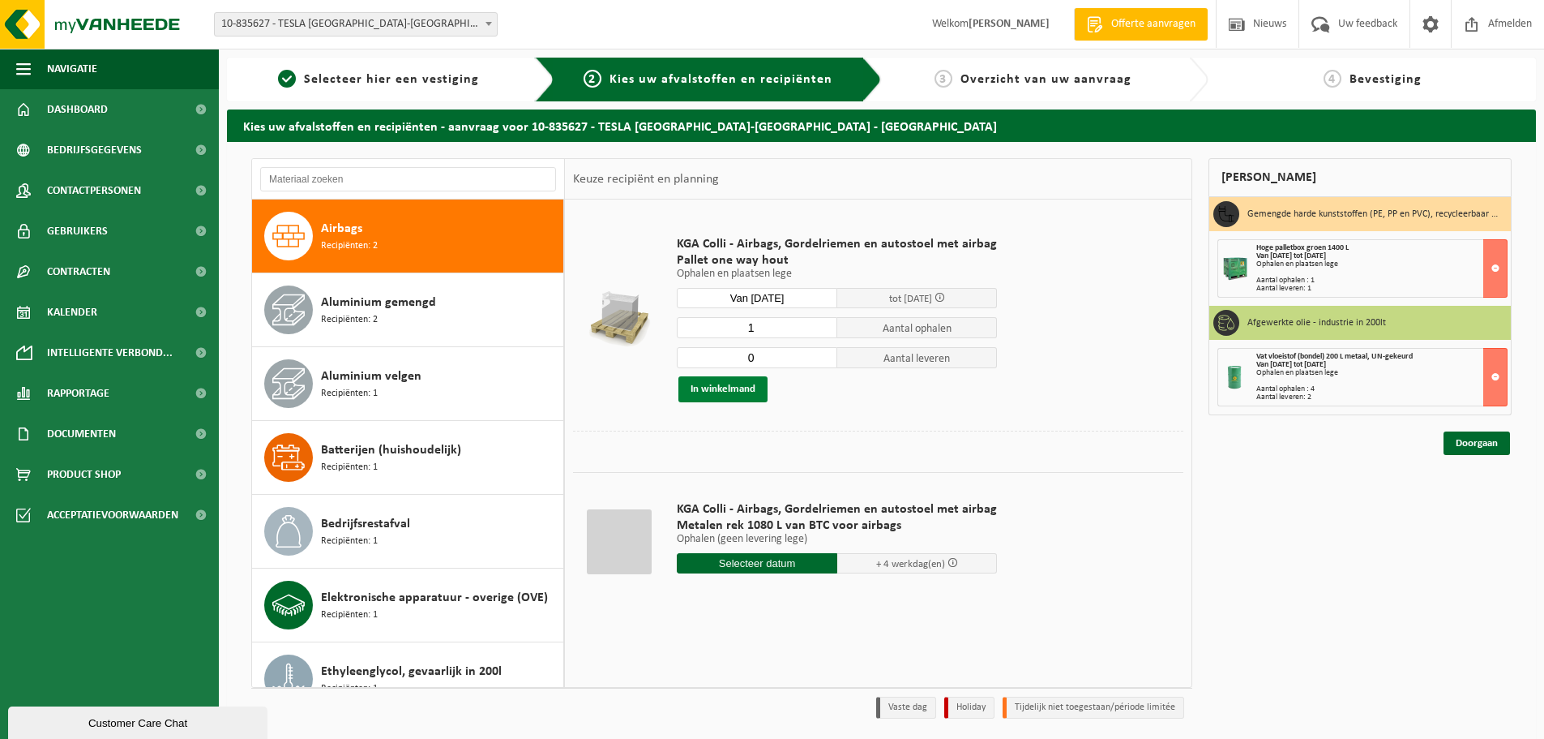
click at [742, 380] on button "In winkelmand" at bounding box center [723, 389] width 89 height 26
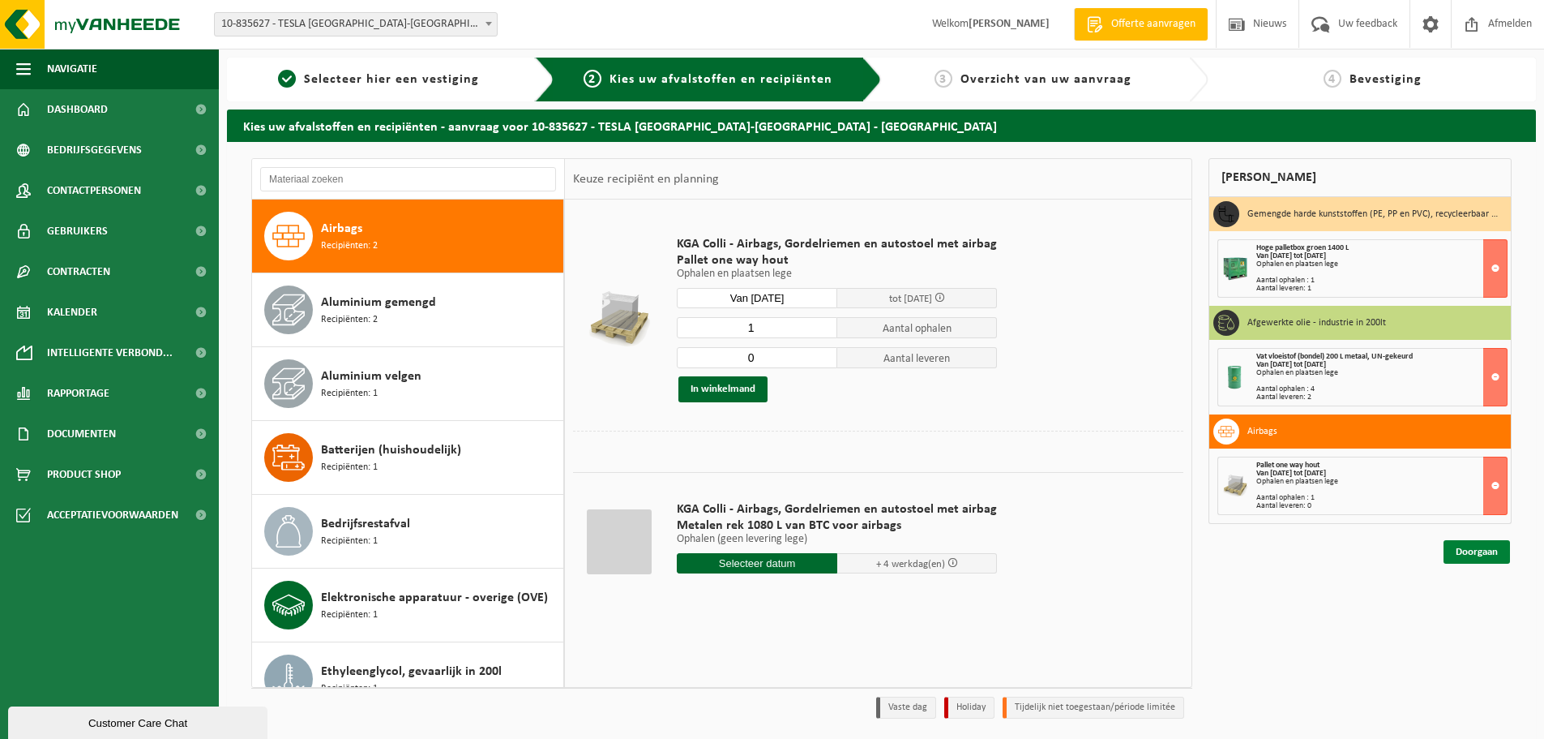
click at [1485, 550] on link "Doorgaan" at bounding box center [1477, 552] width 66 height 24
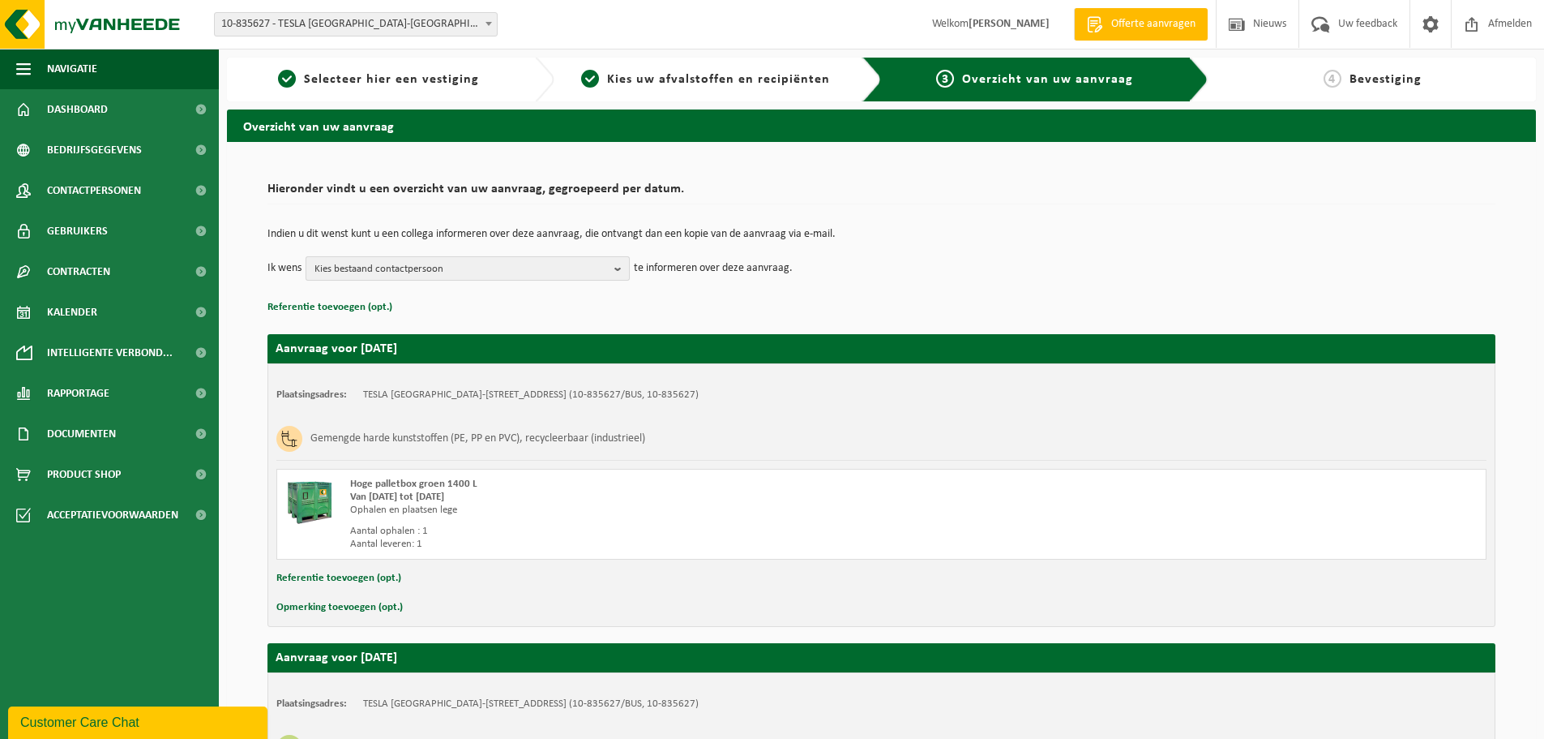
click at [552, 276] on span "Kies bestaand contactpersoon" at bounding box center [461, 269] width 293 height 24
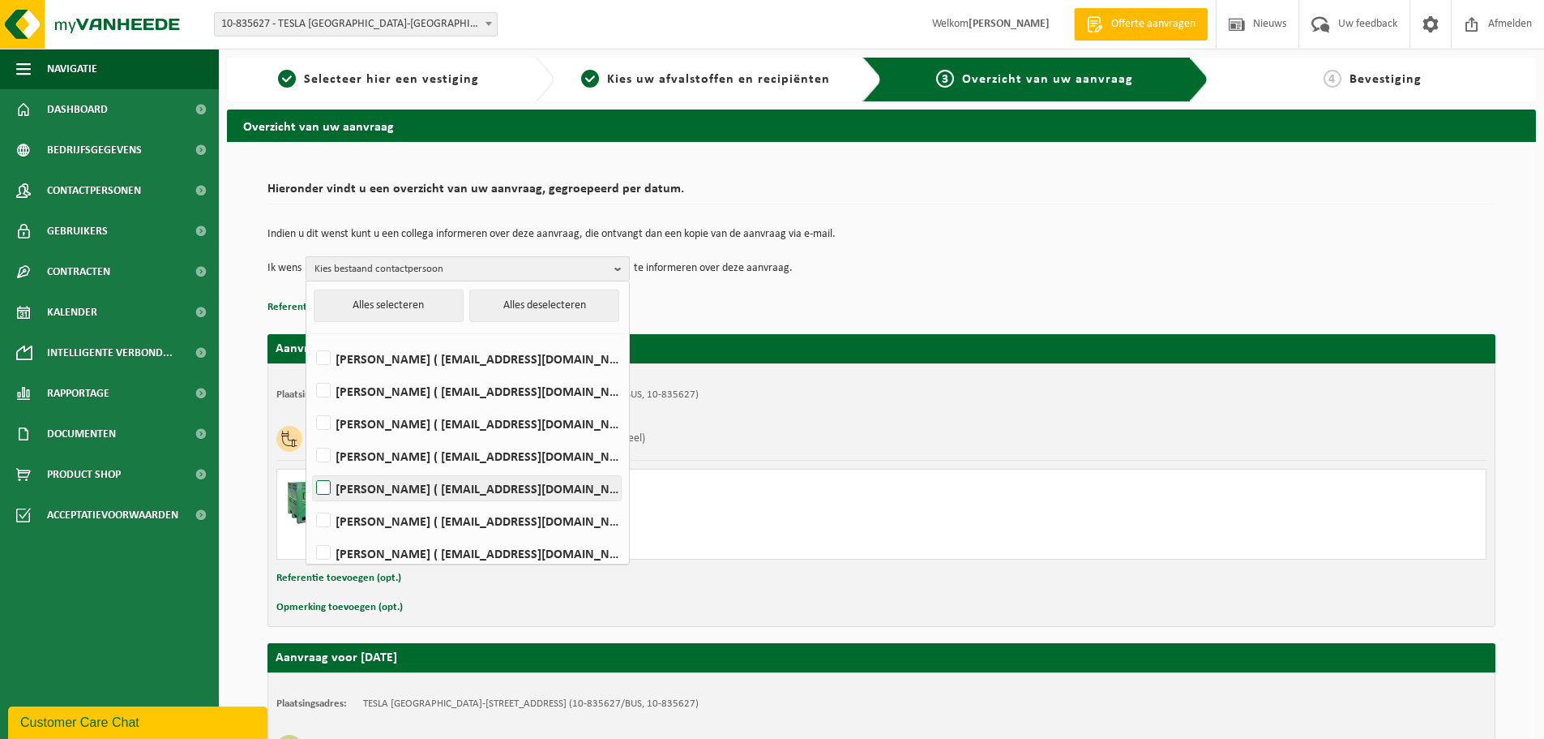
click at [322, 489] on label "GILIAN MERMANS ( gmermans@tesla.com )" at bounding box center [467, 488] width 308 height 24
click at [310, 468] on input "GILIAN MERMANS ( gmermans@tesla.com )" at bounding box center [310, 467] width 1 height 1
checkbox input "true"
click at [867, 288] on div "Indien u dit wenst kunt u een collega informeren over deze aanvraag, die ontvan…" at bounding box center [882, 254] width 1228 height 84
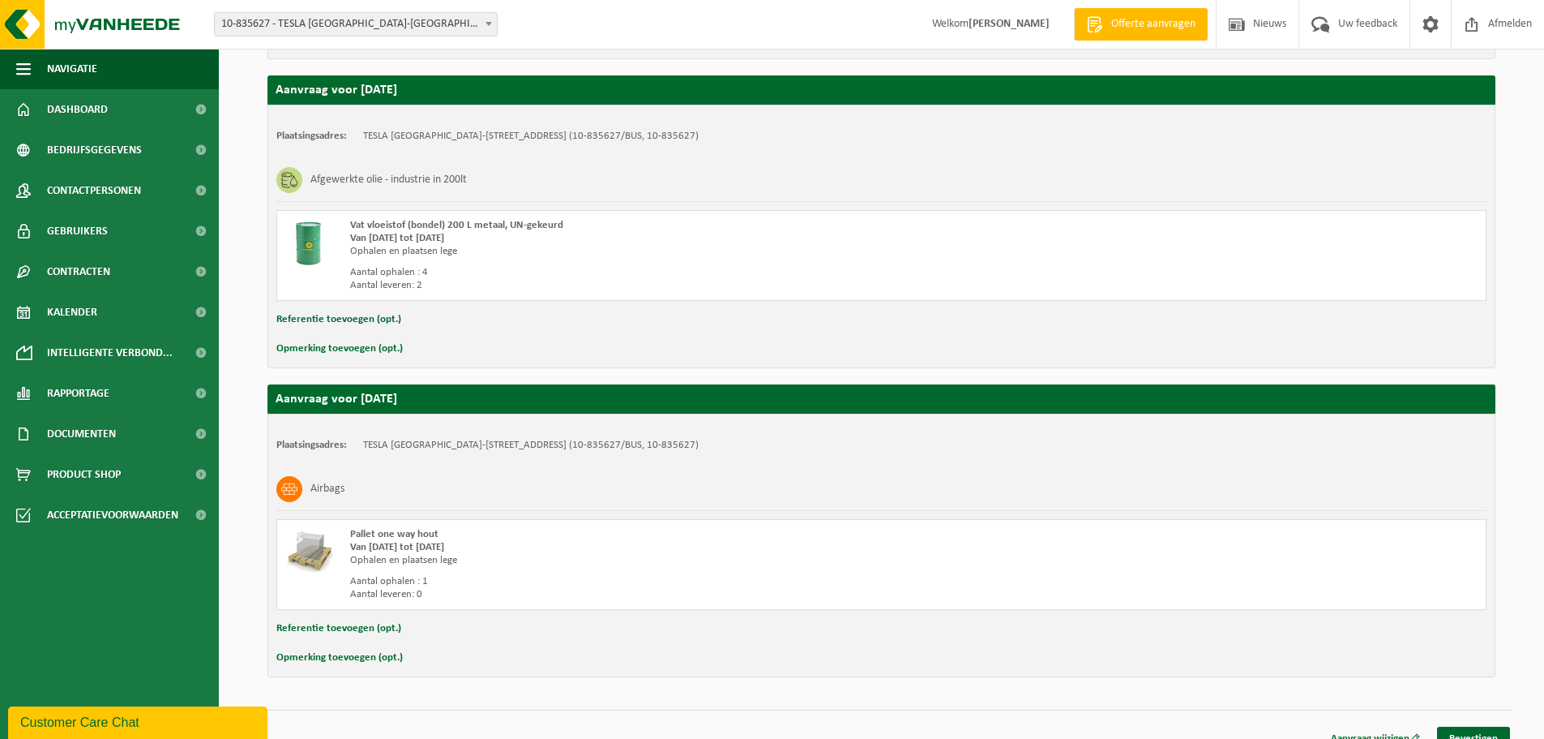
scroll to position [588, 0]
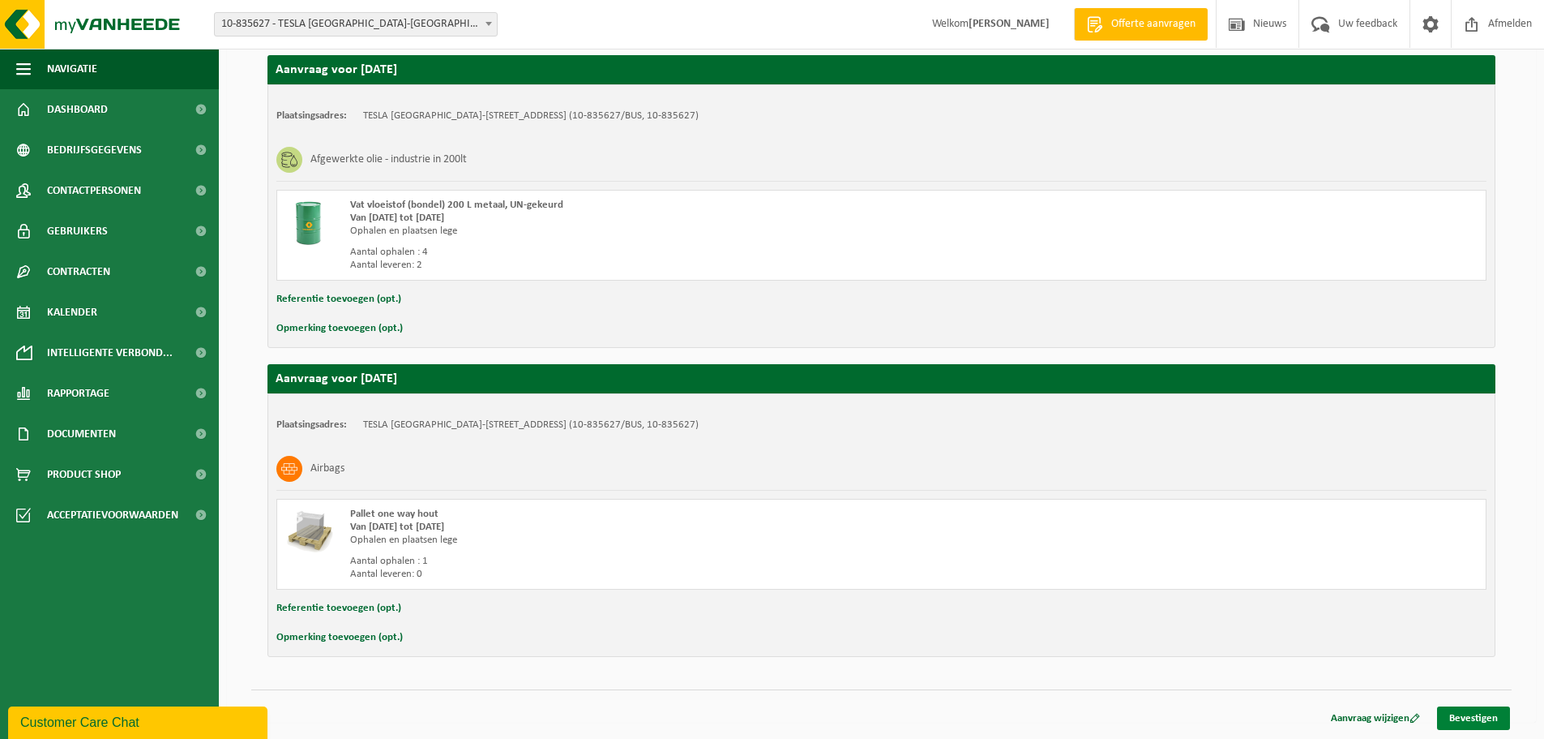
click at [1490, 713] on link "Bevestigen" at bounding box center [1473, 718] width 73 height 24
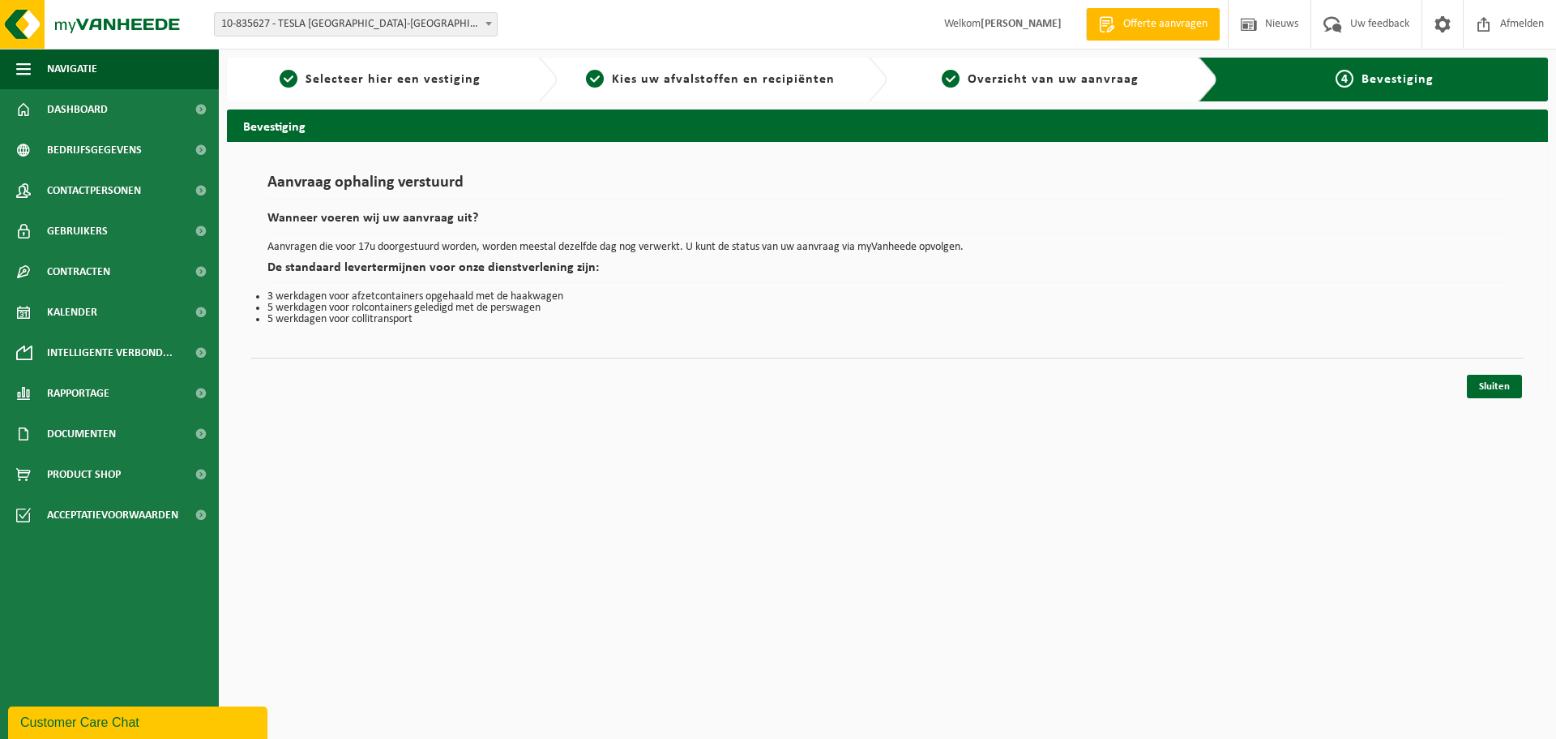
click at [1494, 399] on div "Navigatie Offerte aanvragen Nieuws Uw feedback Afmelden Dashboard Bedrijfsgegev…" at bounding box center [778, 203] width 1556 height 407
click at [1494, 386] on link "Sluiten" at bounding box center [1494, 387] width 55 height 24
